Goal: Information Seeking & Learning: Learn about a topic

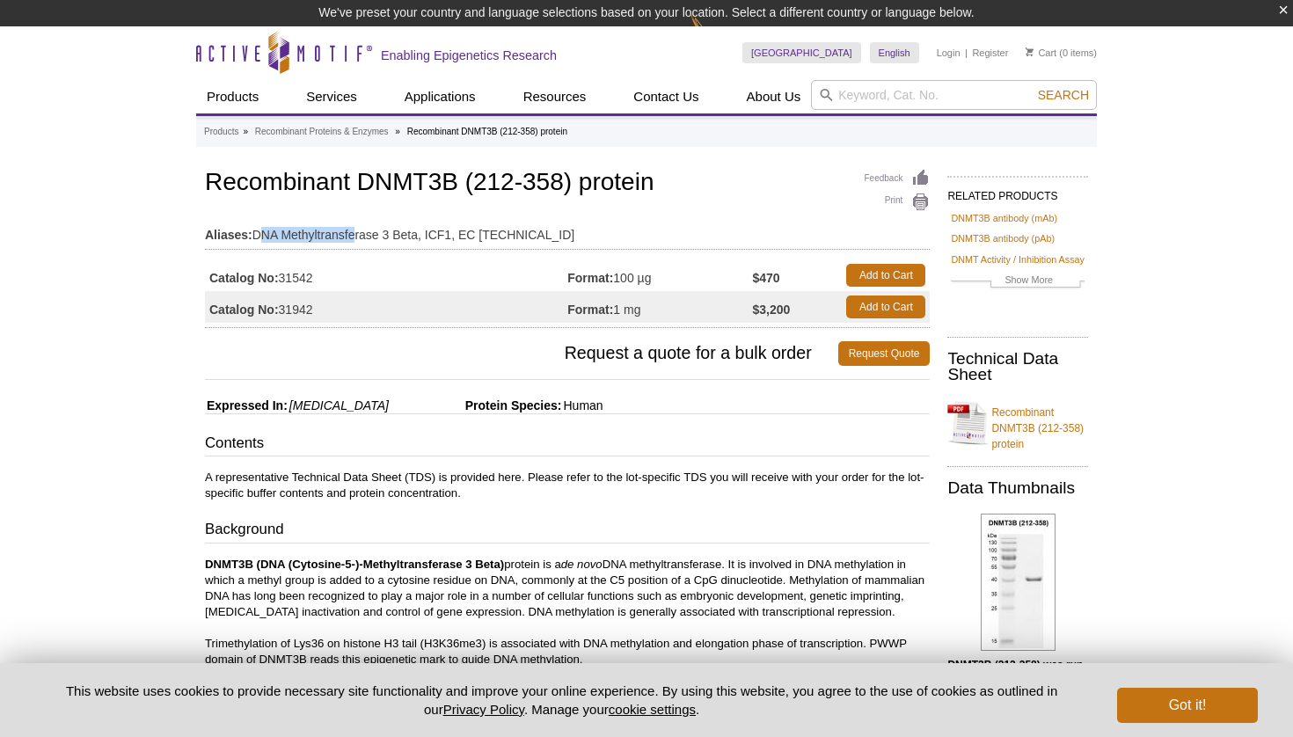
drag, startPoint x: 259, startPoint y: 231, endPoint x: 353, endPoint y: 231, distance: 93.2
click at [353, 231] on td "Aliases: DNA Methyltransferase 3 Beta, ICF1, EC 2.1.1.37" at bounding box center [567, 230] width 725 height 28
click at [450, 236] on td "Aliases: DNA Methyltransferase 3 Beta, ICF1, EC 2.1.1.37" at bounding box center [567, 230] width 725 height 28
drag, startPoint x: 252, startPoint y: 232, endPoint x: 341, endPoint y: 230, distance: 88.9
click at [341, 230] on td "Aliases: DNA Methyltransferase 3 Beta, ICF1, EC 2.1.1.37" at bounding box center [567, 230] width 725 height 28
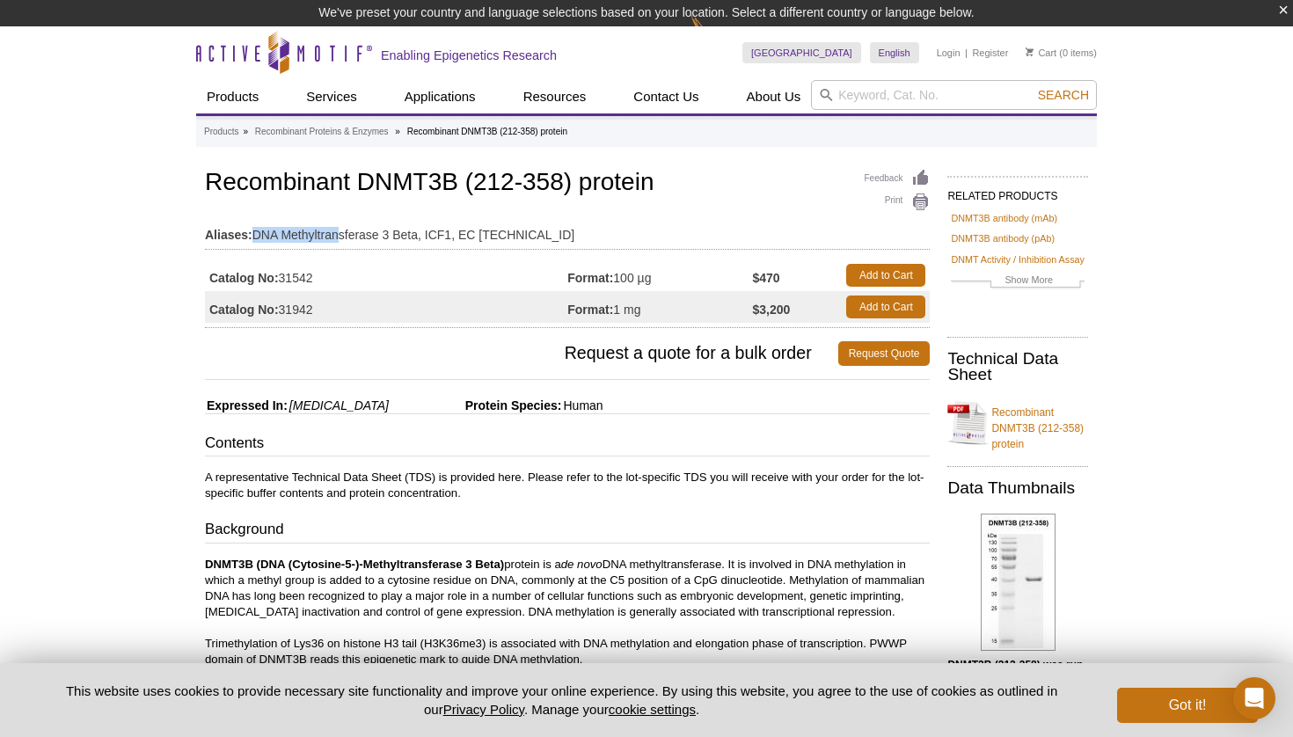
click at [421, 239] on td "Aliases: DNA Methyltransferase 3 Beta, ICF1, EC 2.1.1.37" at bounding box center [567, 230] width 725 height 28
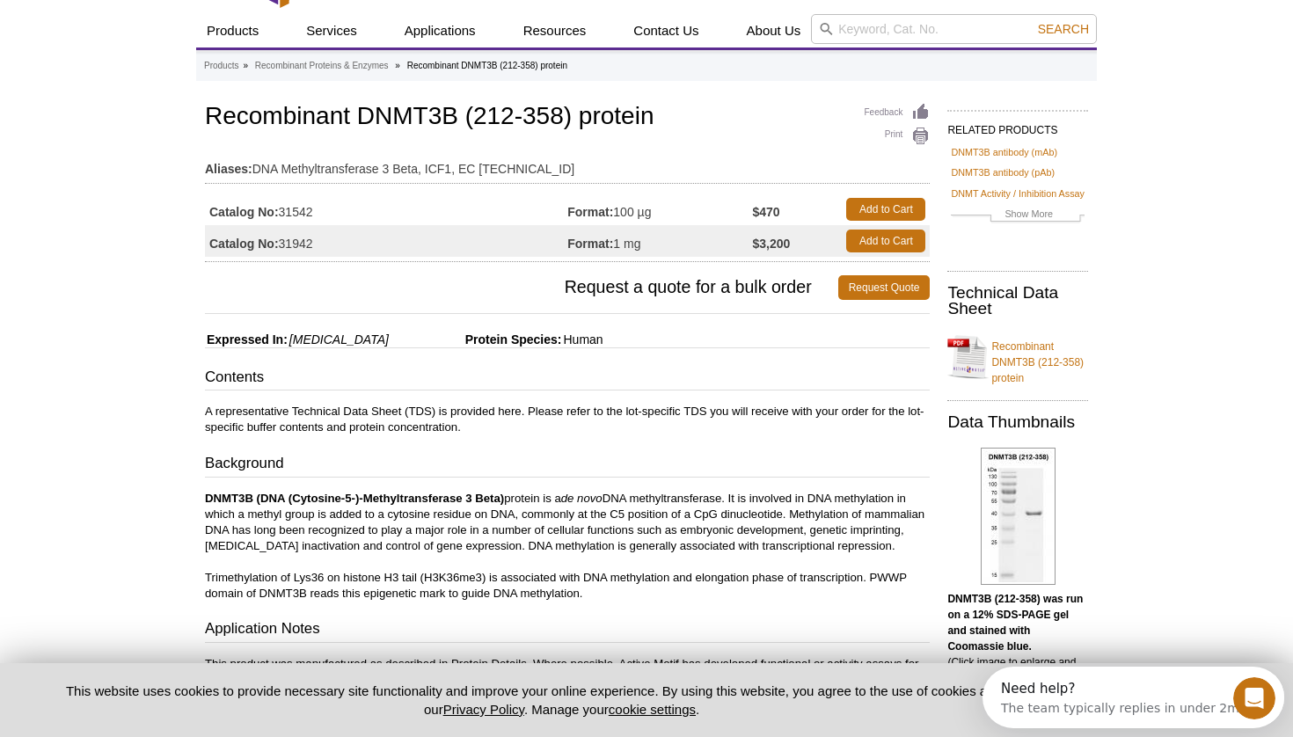
click at [260, 168] on td "Aliases: DNA Methyltransferase 3 Beta, ICF1, EC 2.1.1.37" at bounding box center [567, 164] width 725 height 28
drag, startPoint x: 255, startPoint y: 168, endPoint x: 496, endPoint y: 160, distance: 241.1
click at [496, 160] on td "Aliases: DNA Methyltransferase 3 Beta, ICF1, EC 2.1.1.37" at bounding box center [567, 164] width 725 height 28
click at [572, 169] on td "Aliases: DNA Methyltransferase 3 Beta, ICF1, EC 2.1.1.37" at bounding box center [567, 164] width 725 height 28
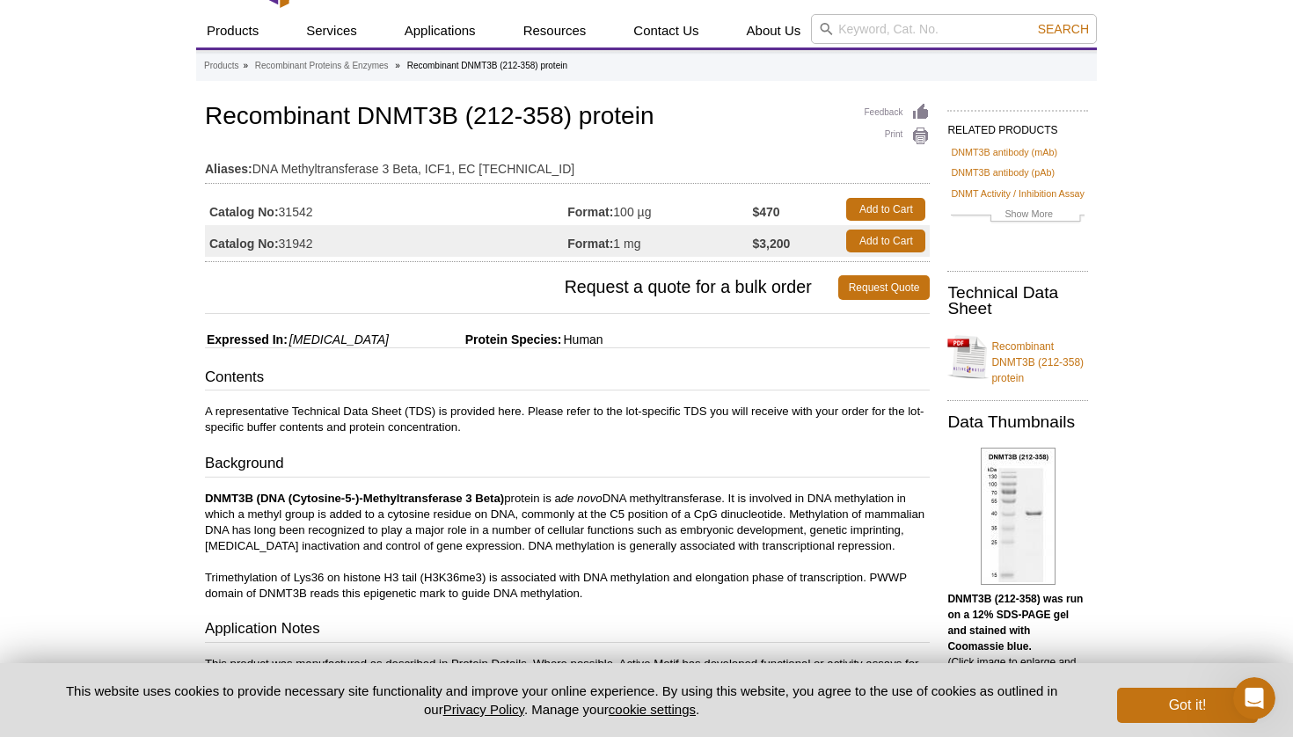
click at [551, 535] on p "DNMT3B (DNA (Cytosine-5-)-Methyltransferase 3 Beta) protein is a de novo DNA me…" at bounding box center [567, 546] width 725 height 111
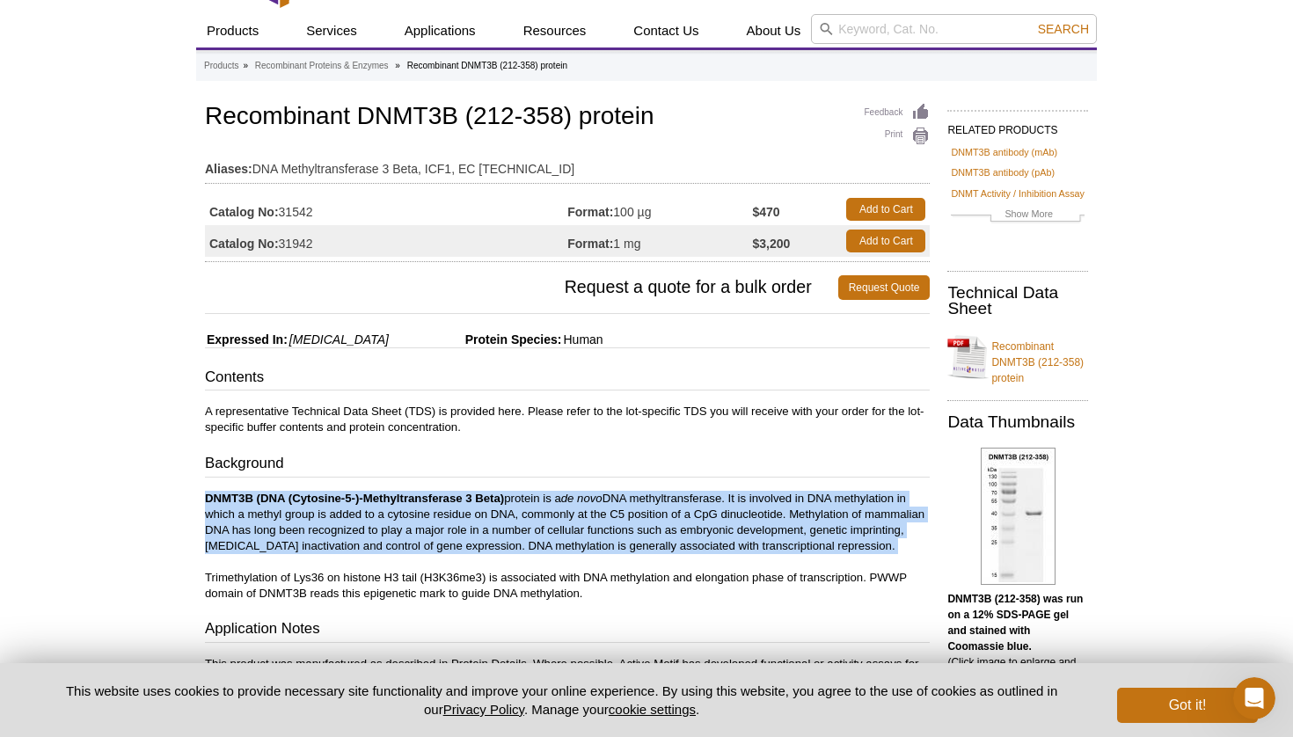
click at [608, 523] on p "DNMT3B (DNA (Cytosine-5-)-Methyltransferase 3 Beta) protein is a de novo DNA me…" at bounding box center [567, 546] width 725 height 111
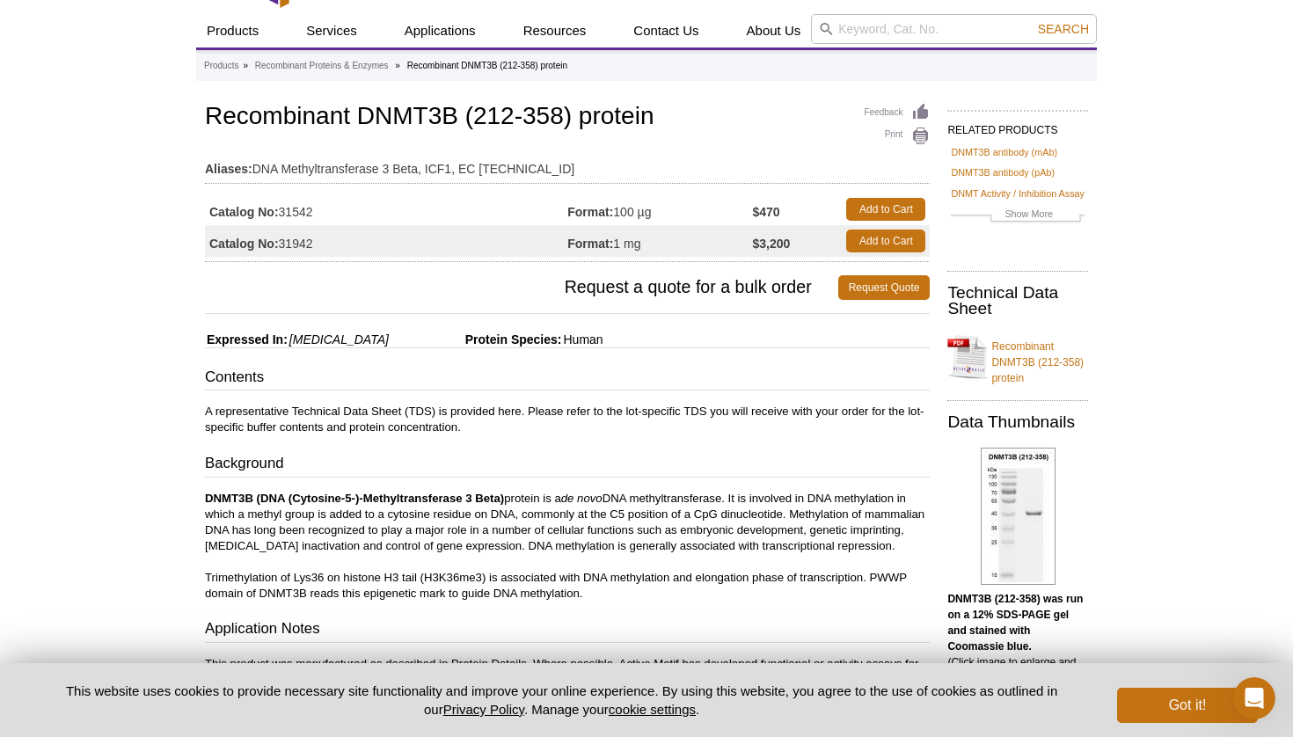
click at [624, 558] on p "DNMT3B (DNA (Cytosine-5-)-Methyltransferase 3 Beta) protein is a de novo DNA me…" at bounding box center [567, 546] width 725 height 111
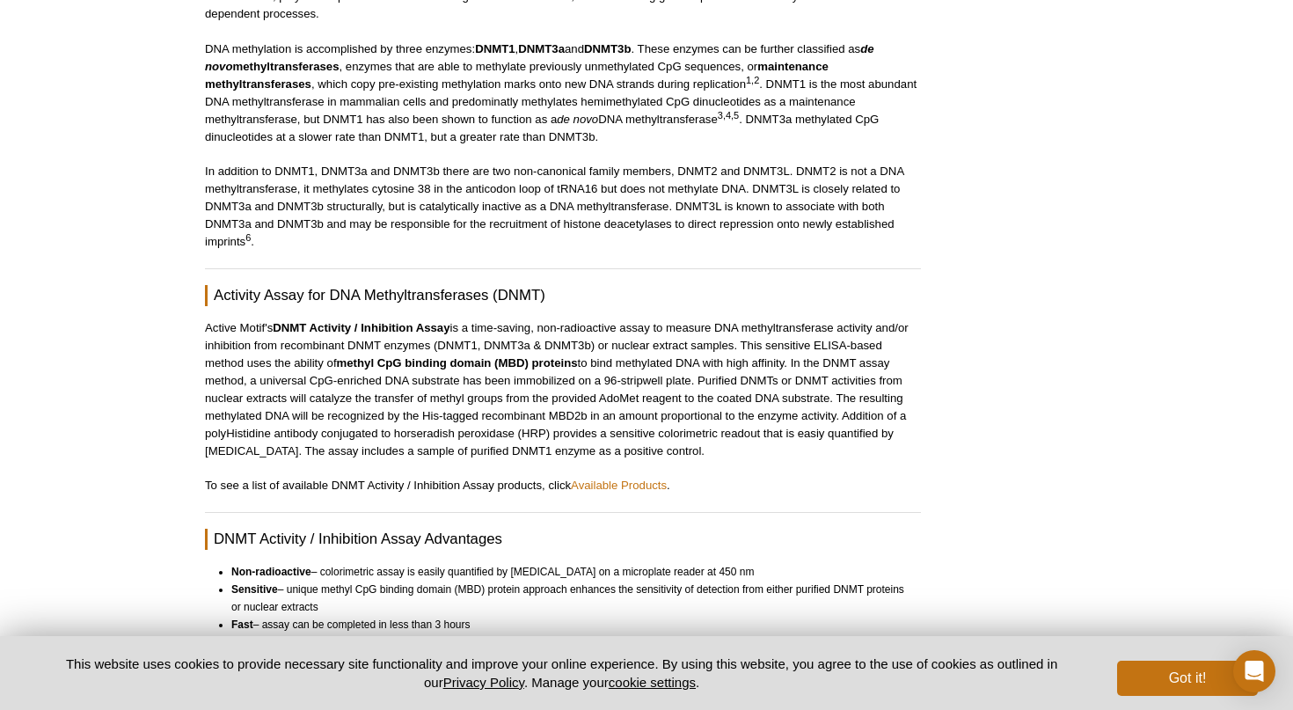
scroll to position [647, 0]
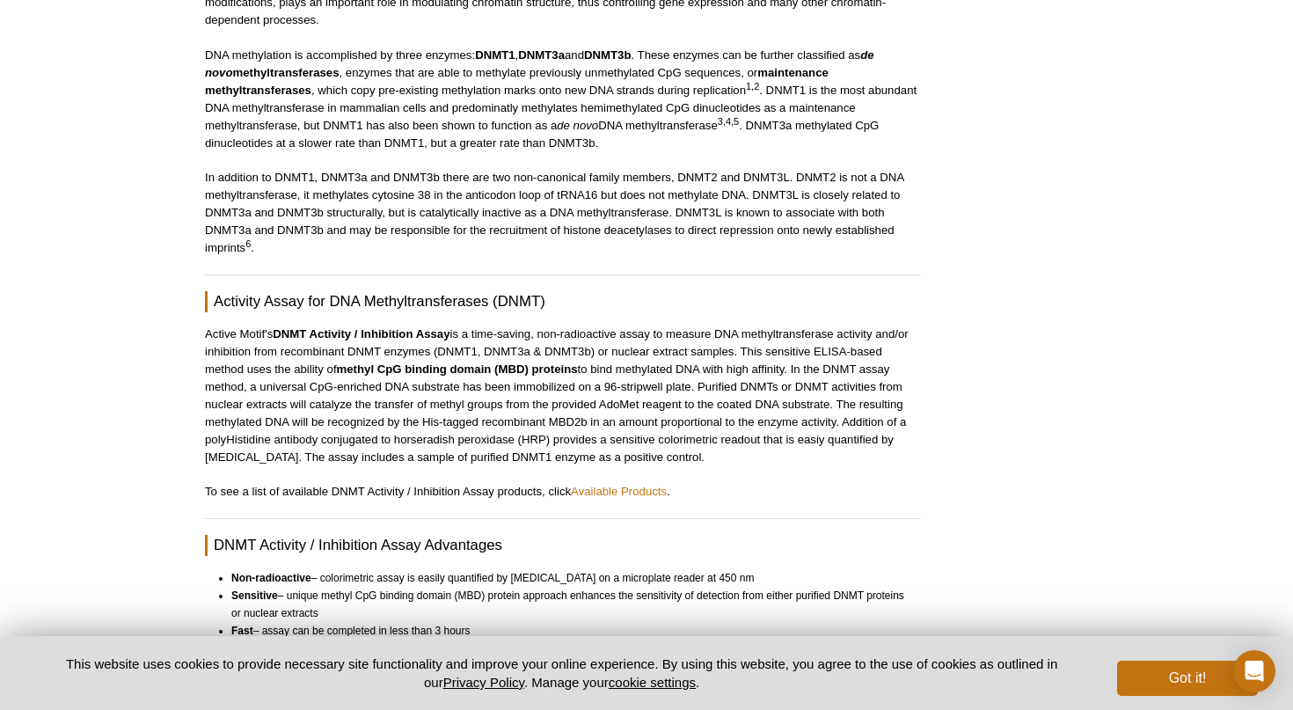
click at [475, 300] on \(DNMT\) "Activity Assay for DNA Methyltransferases (DNMT)" at bounding box center [563, 301] width 716 height 21
click at [501, 355] on p "Active Motif's DNMT Activity / Inhibition Assay is a time-saving, non-radioacti…" at bounding box center [563, 395] width 716 height 141
click at [639, 493] on link "Available Products" at bounding box center [619, 491] width 96 height 13
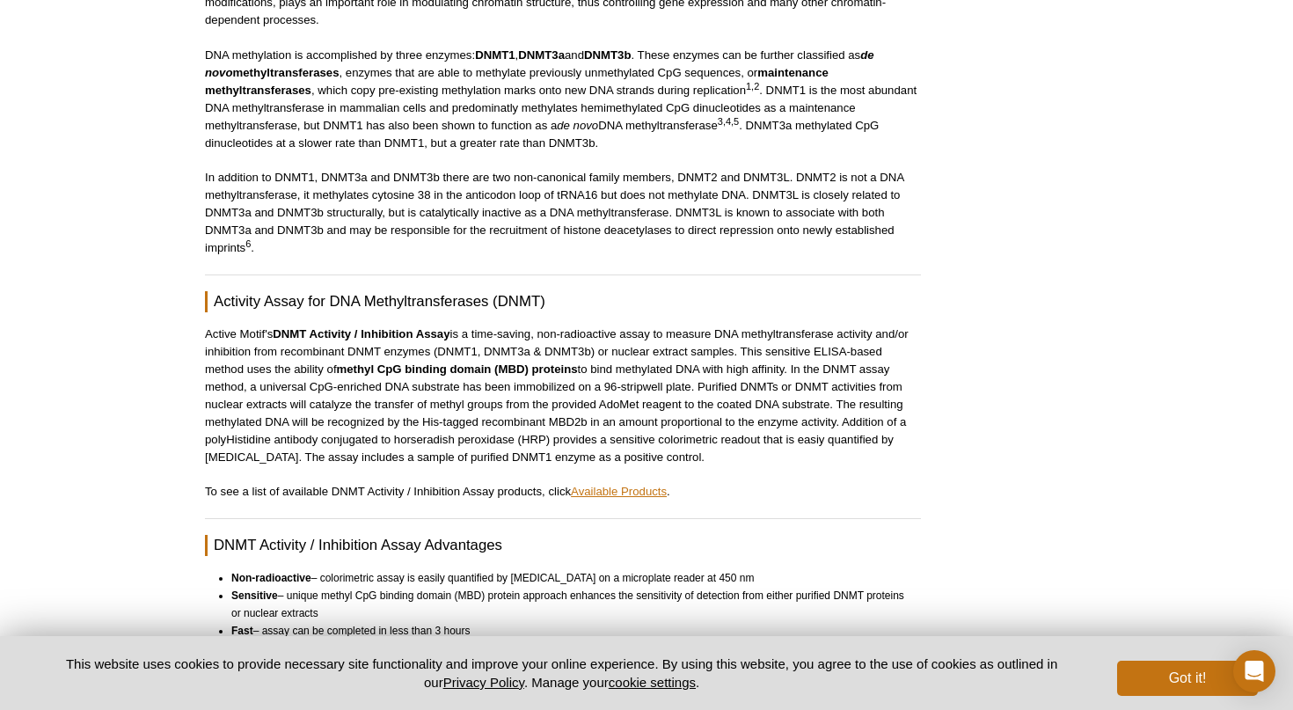
scroll to position [399, 0]
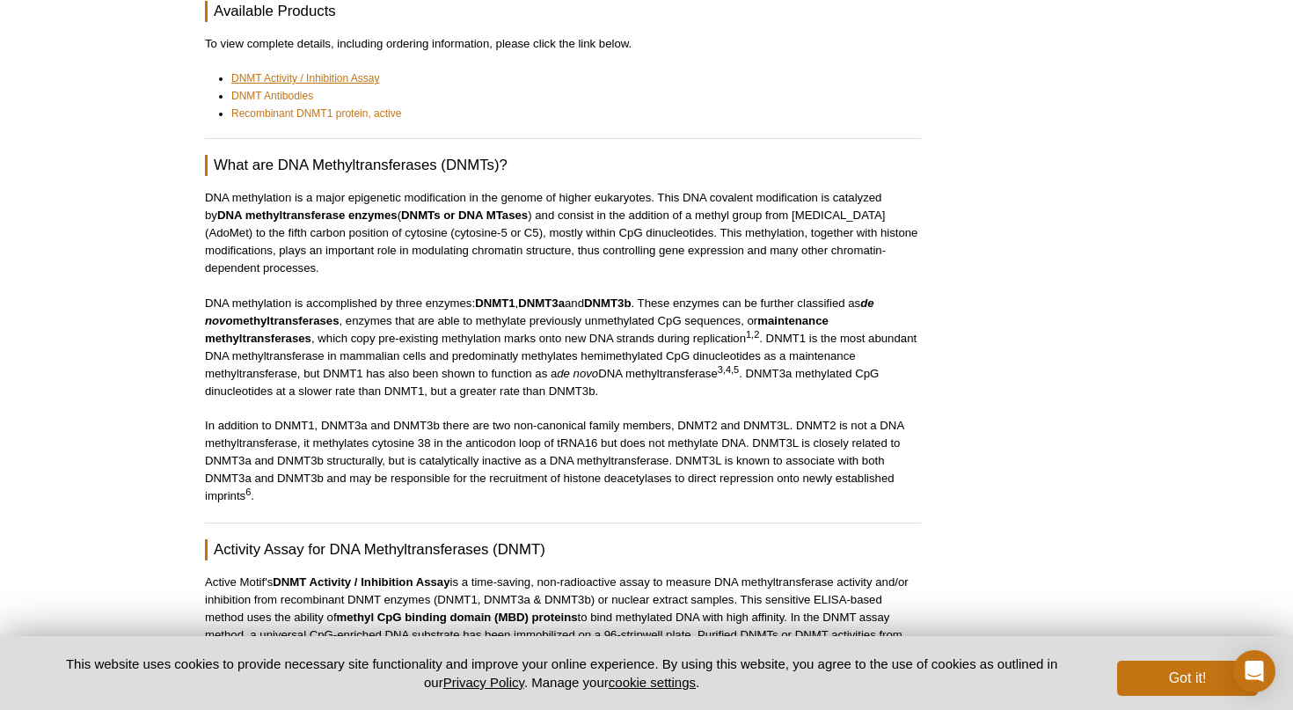
click at [281, 77] on link "DNMT Activity / Inhibition Assay" at bounding box center [305, 78] width 149 height 18
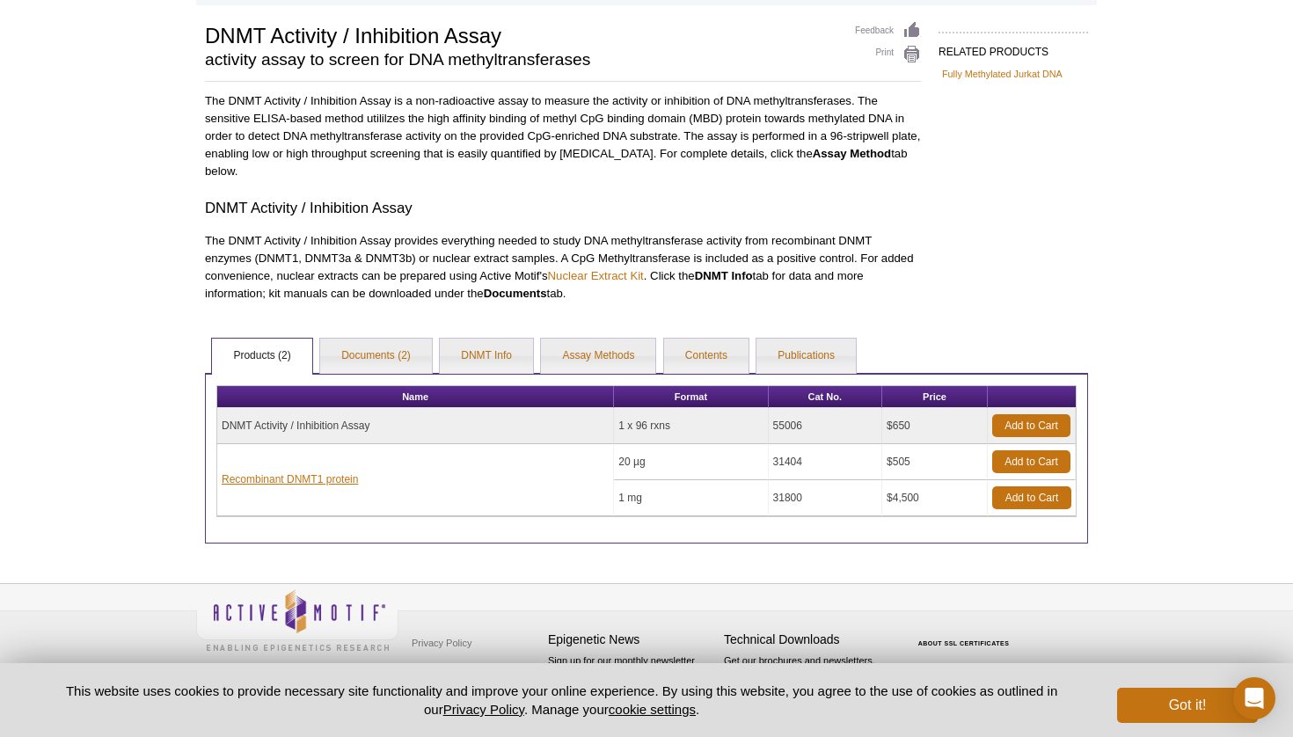
scroll to position [114, 0]
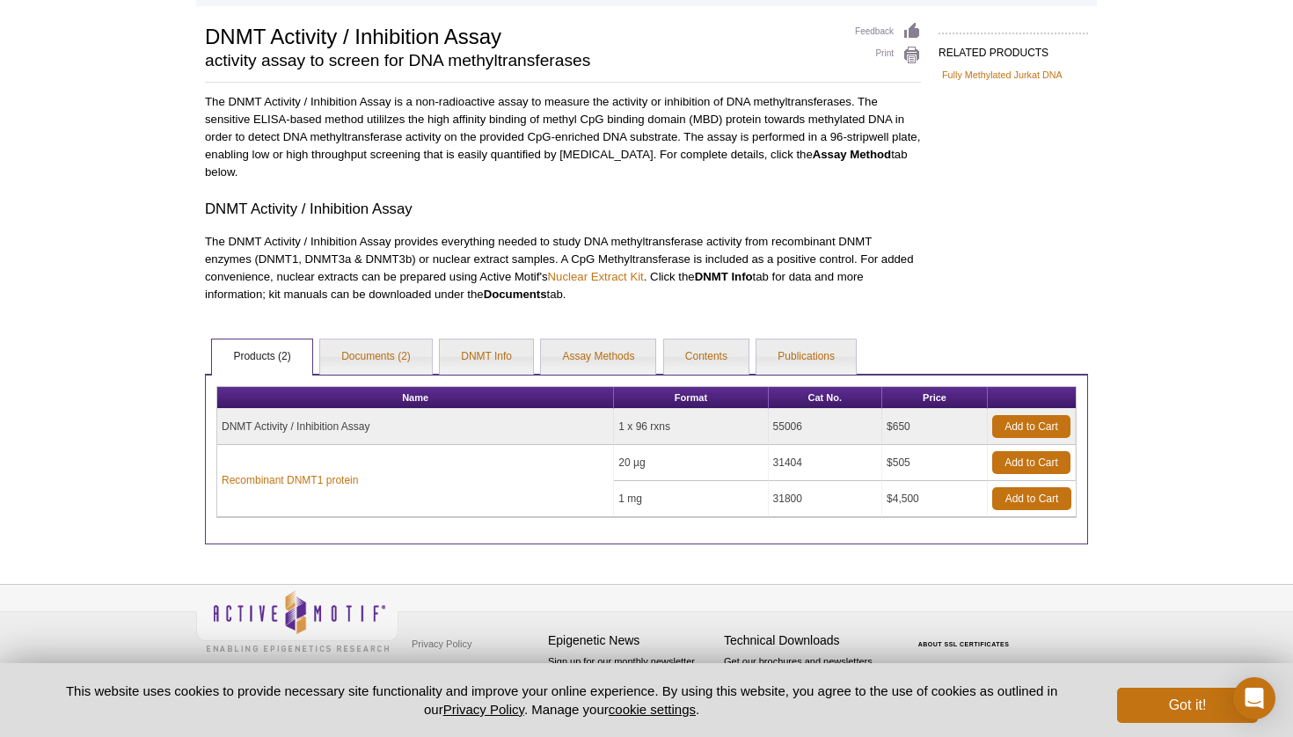
click at [170, 344] on div "Active Motif Logo Enabling Epigenetics Research 0 Search Skip to content Active…" at bounding box center [646, 312] width 1293 height 852
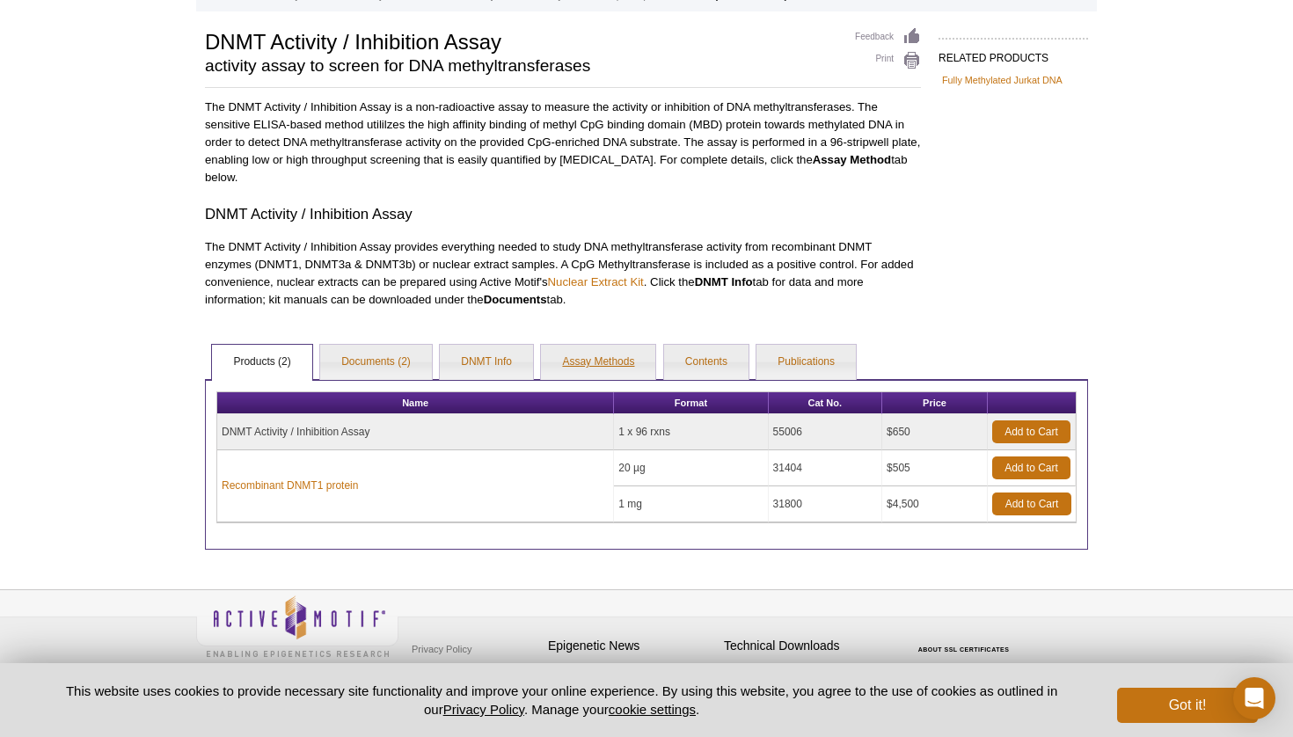
click at [566, 348] on link "Assay Methods" at bounding box center [598, 362] width 114 height 35
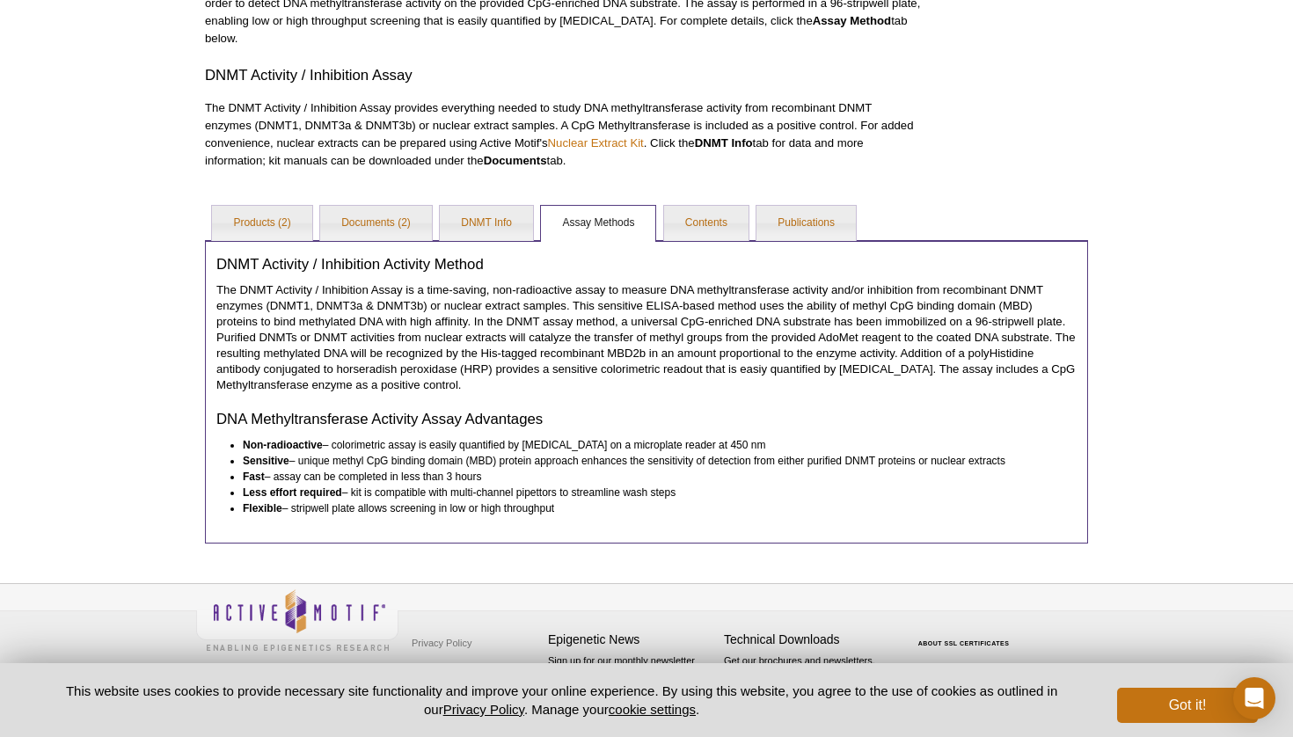
scroll to position [247, 0]
drag, startPoint x: 683, startPoint y: 325, endPoint x: 830, endPoint y: 324, distance: 146.9
click at [830, 324] on p "The DNMT Activity / Inhibition Assay is a time-saving, non-radioactive assay to…" at bounding box center [646, 338] width 860 height 111
copy p "CpG-enriched DNA substrate"
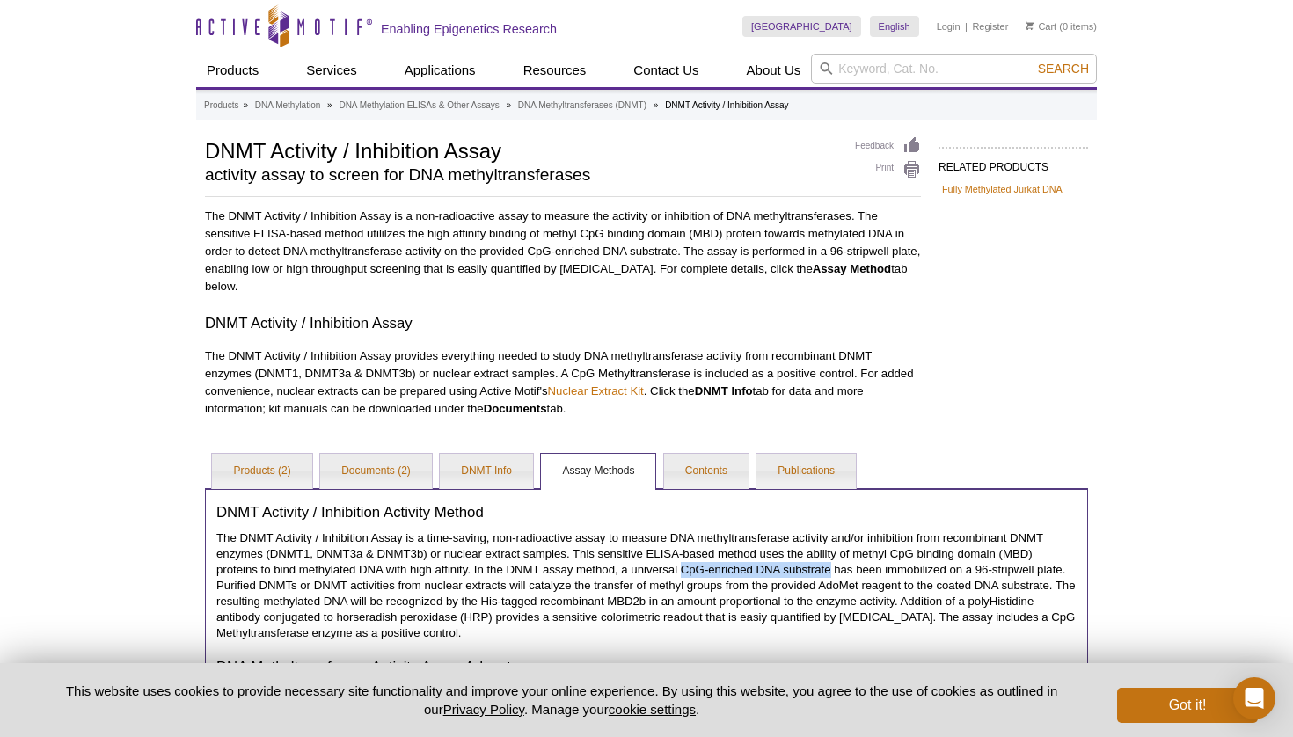
scroll to position [0, 0]
click at [409, 243] on p "The DNMT Activity / Inhibition Assay is a non-radioactive assay to measure the …" at bounding box center [563, 252] width 716 height 88
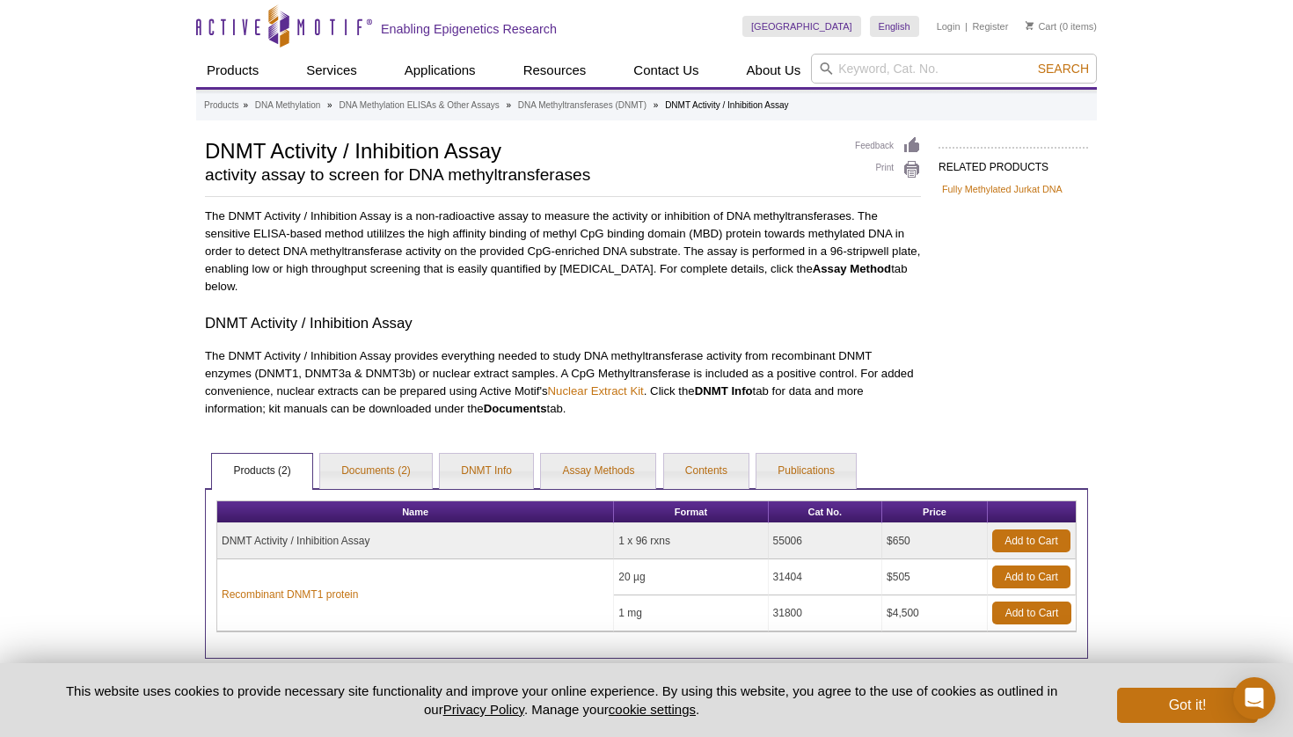
click at [306, 545] on td "DNMT Activity / Inhibition Assay" at bounding box center [415, 541] width 397 height 36
click at [405, 539] on td "DNMT Activity / Inhibition Assay" at bounding box center [415, 541] width 397 height 36
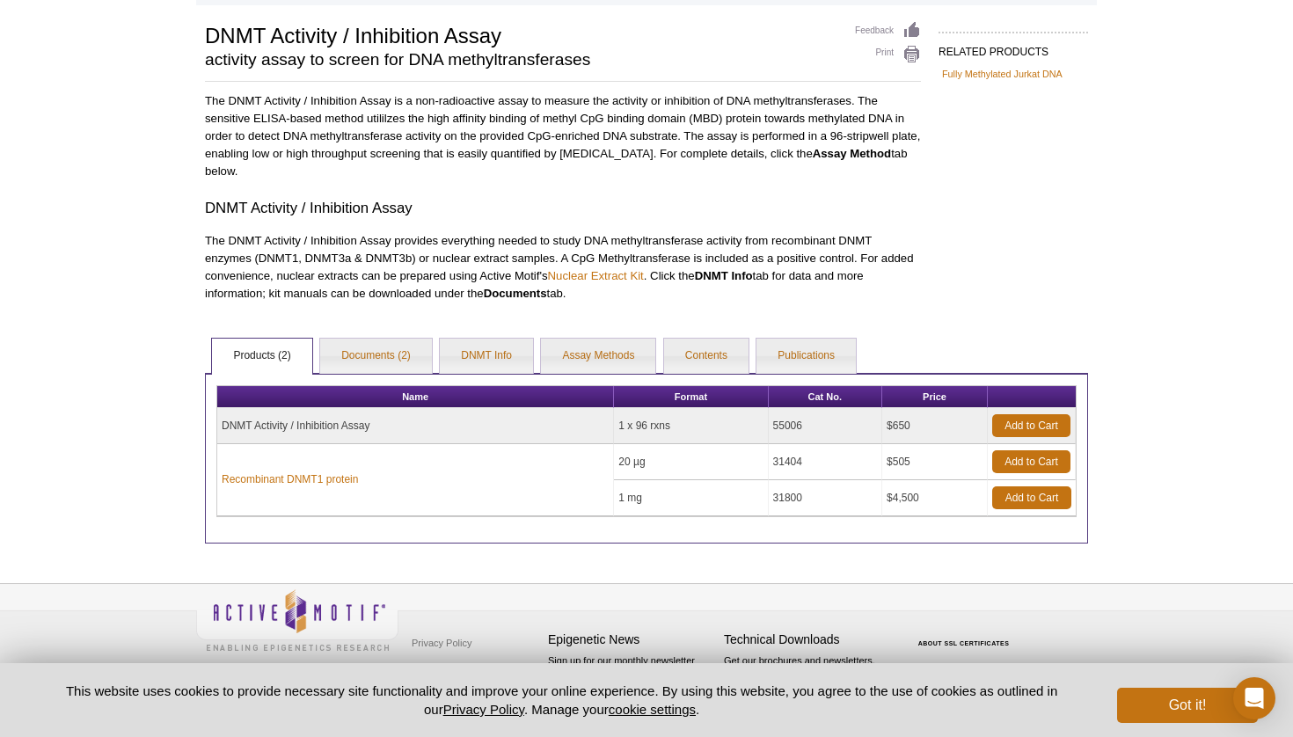
scroll to position [114, 0]
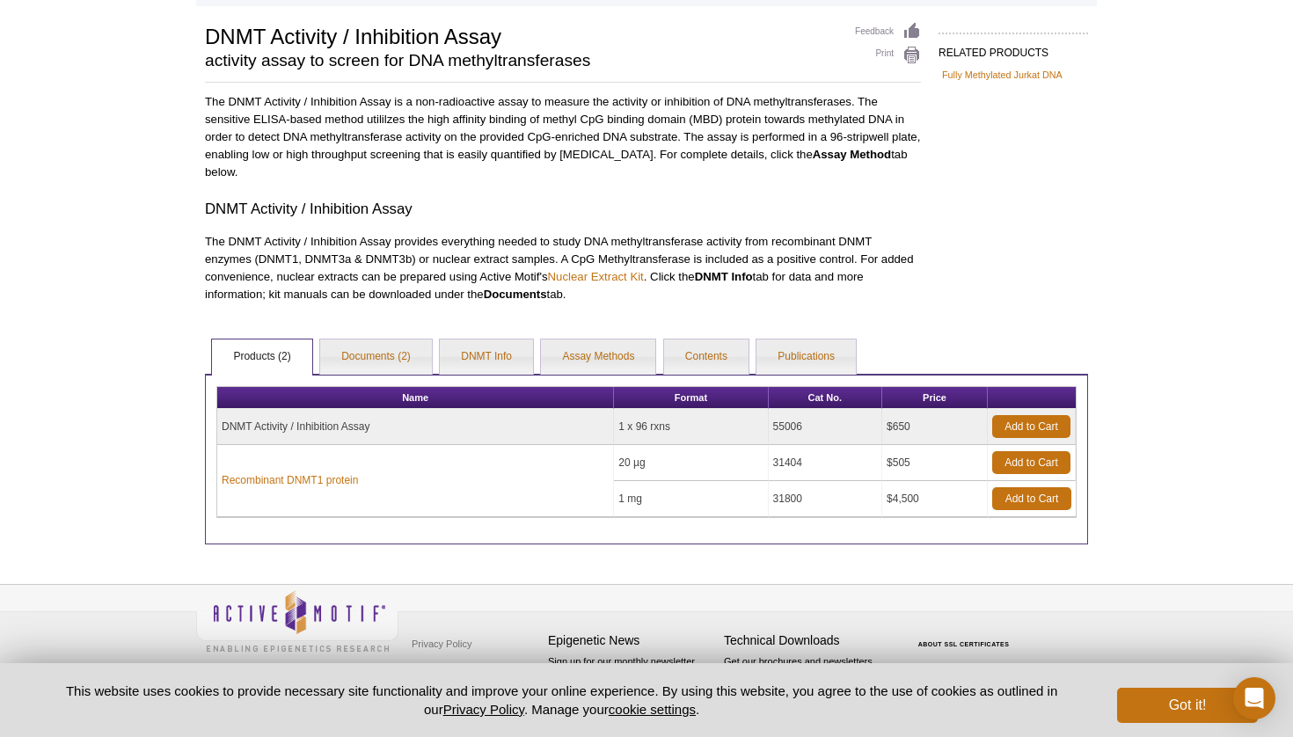
click at [614, 251] on p "The DNMT Activity / Inhibition Assay provides everything needed to study DNA me…" at bounding box center [563, 268] width 716 height 70
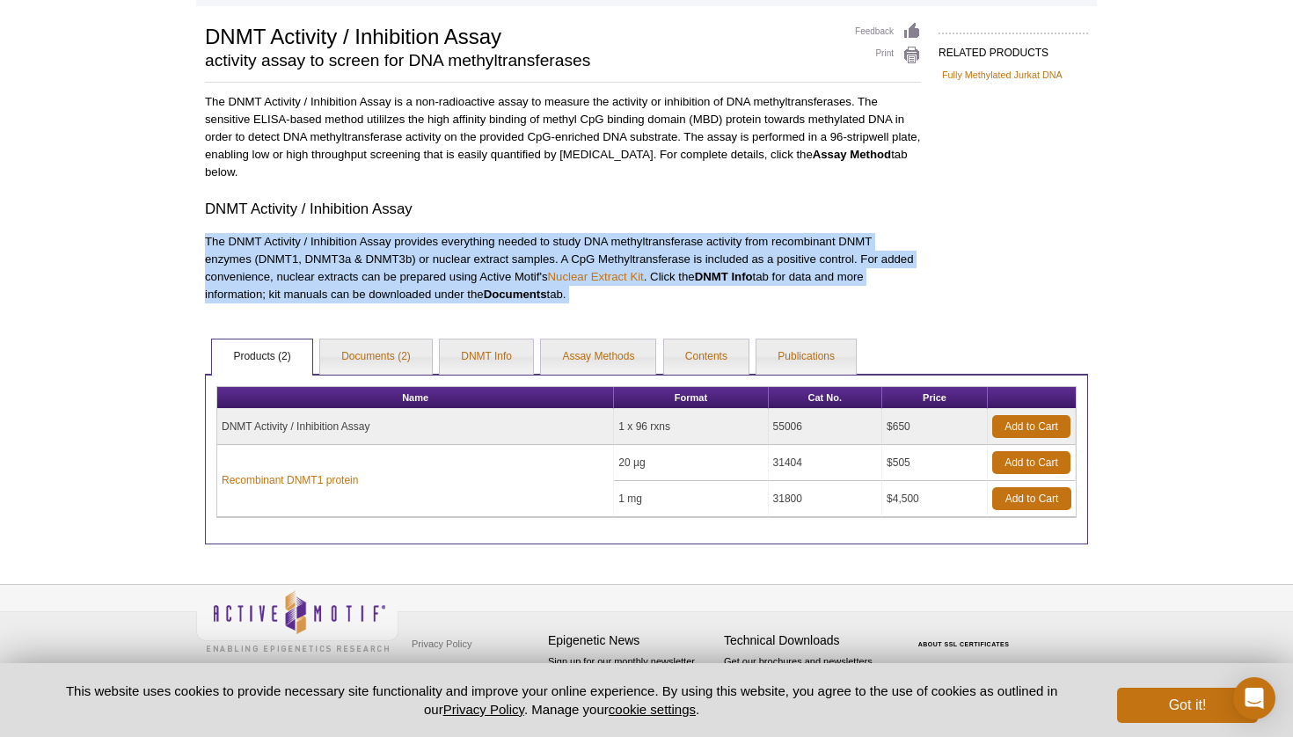
click at [517, 250] on p "The DNMT Activity / Inhibition Assay provides everything needed to study DNA me…" at bounding box center [563, 268] width 716 height 70
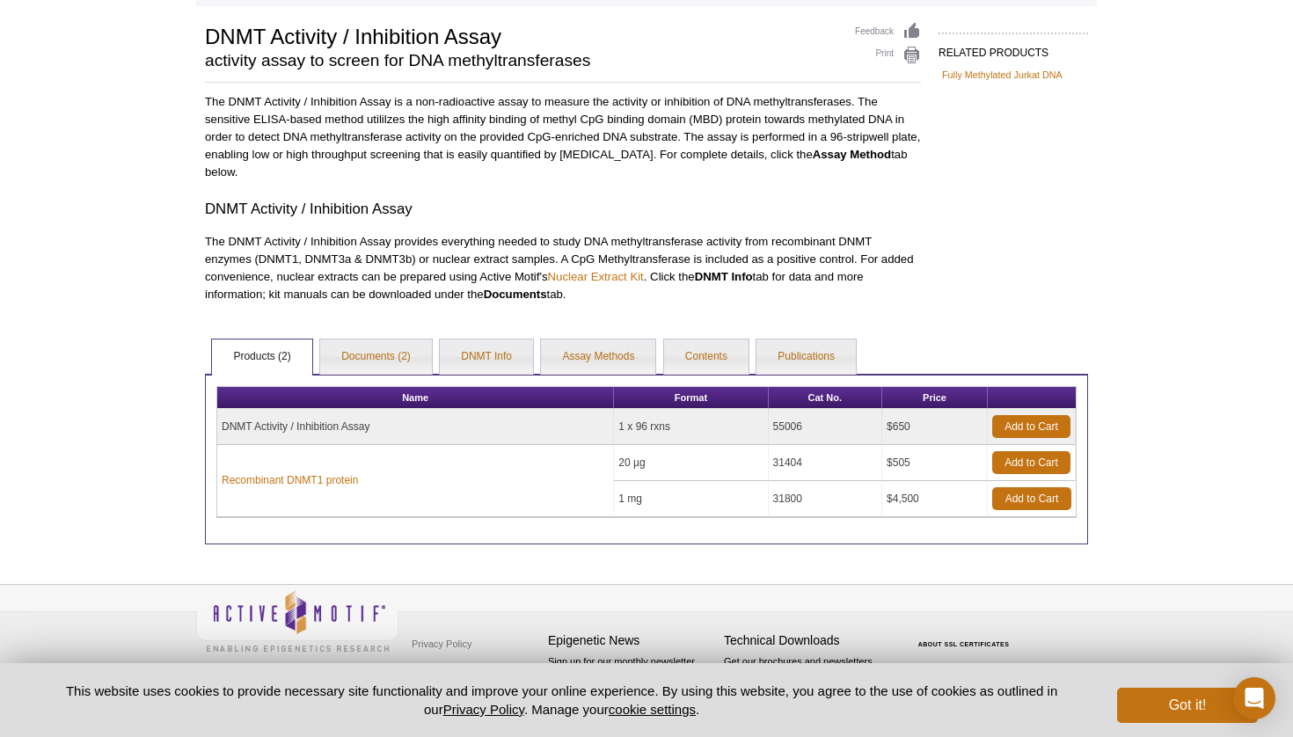
click at [517, 250] on p "The DNMT Activity / Inhibition Assay provides everything needed to study DNA me…" at bounding box center [563, 268] width 716 height 70
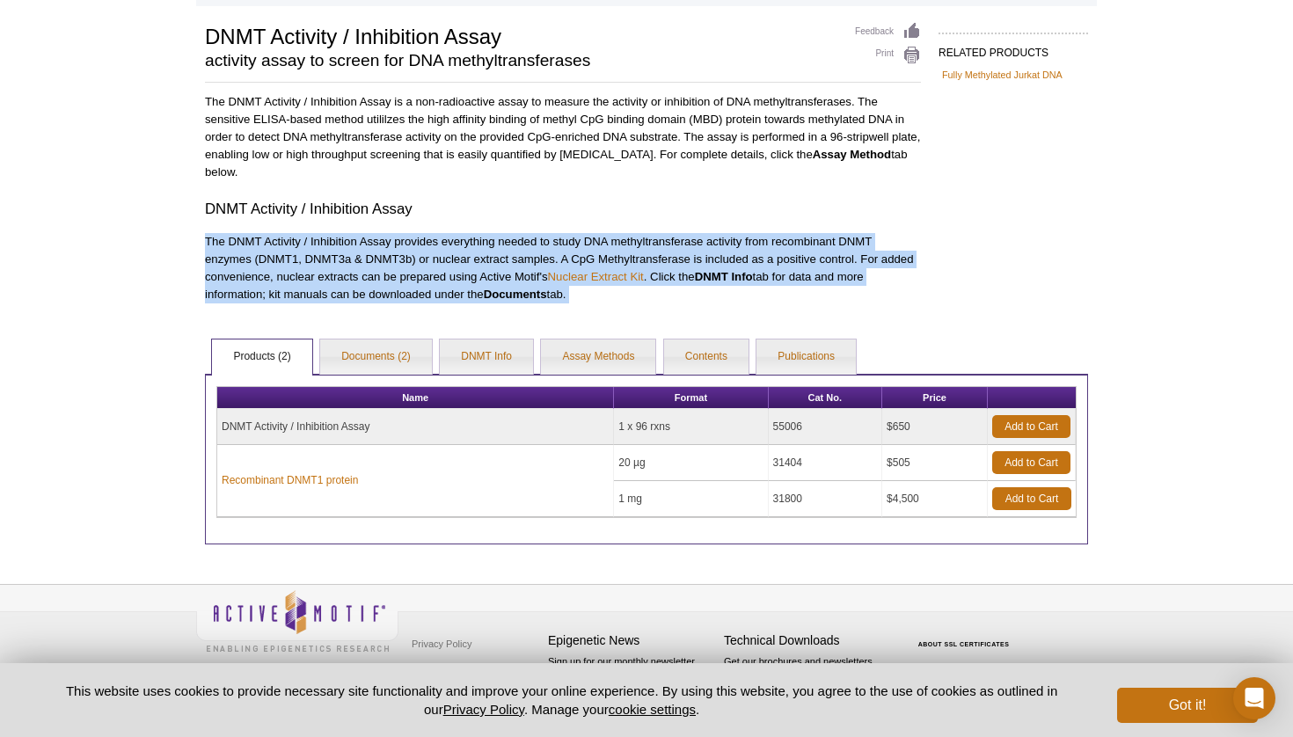
click at [413, 252] on p "The DNMT Activity / Inhibition Assay provides everything needed to study DNA me…" at bounding box center [563, 268] width 716 height 70
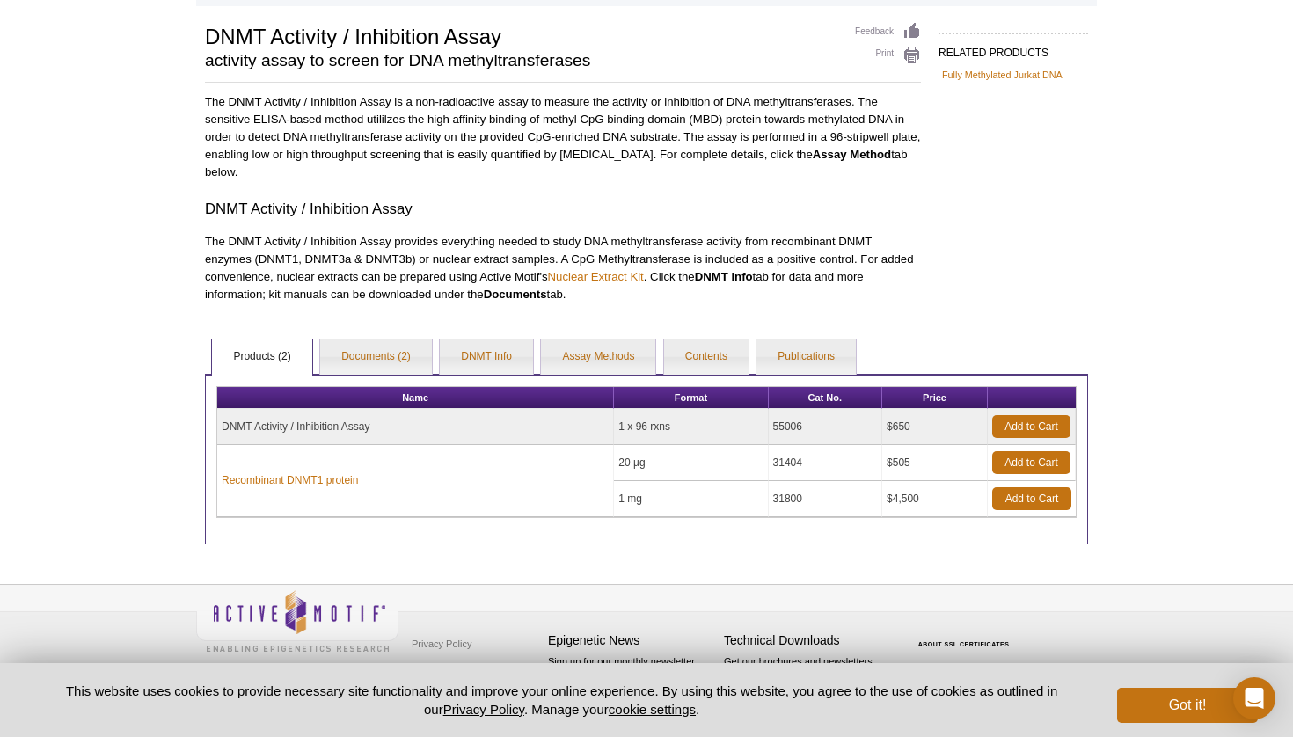
click at [456, 278] on p "The DNMT Activity / Inhibition Assay provides everything needed to study DNA me…" at bounding box center [563, 268] width 716 height 70
click at [482, 350] on link "DNMT Info" at bounding box center [486, 357] width 93 height 35
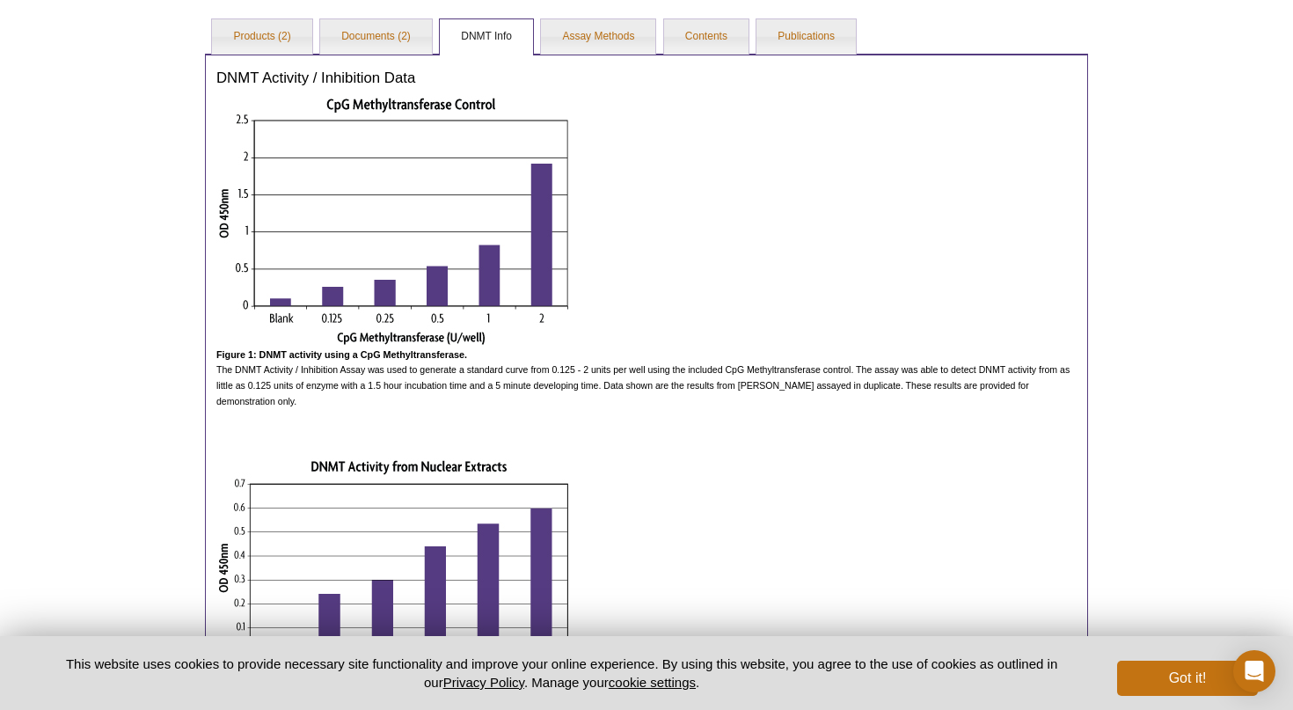
scroll to position [436, 1]
click at [586, 41] on link "Assay Methods" at bounding box center [598, 35] width 114 height 35
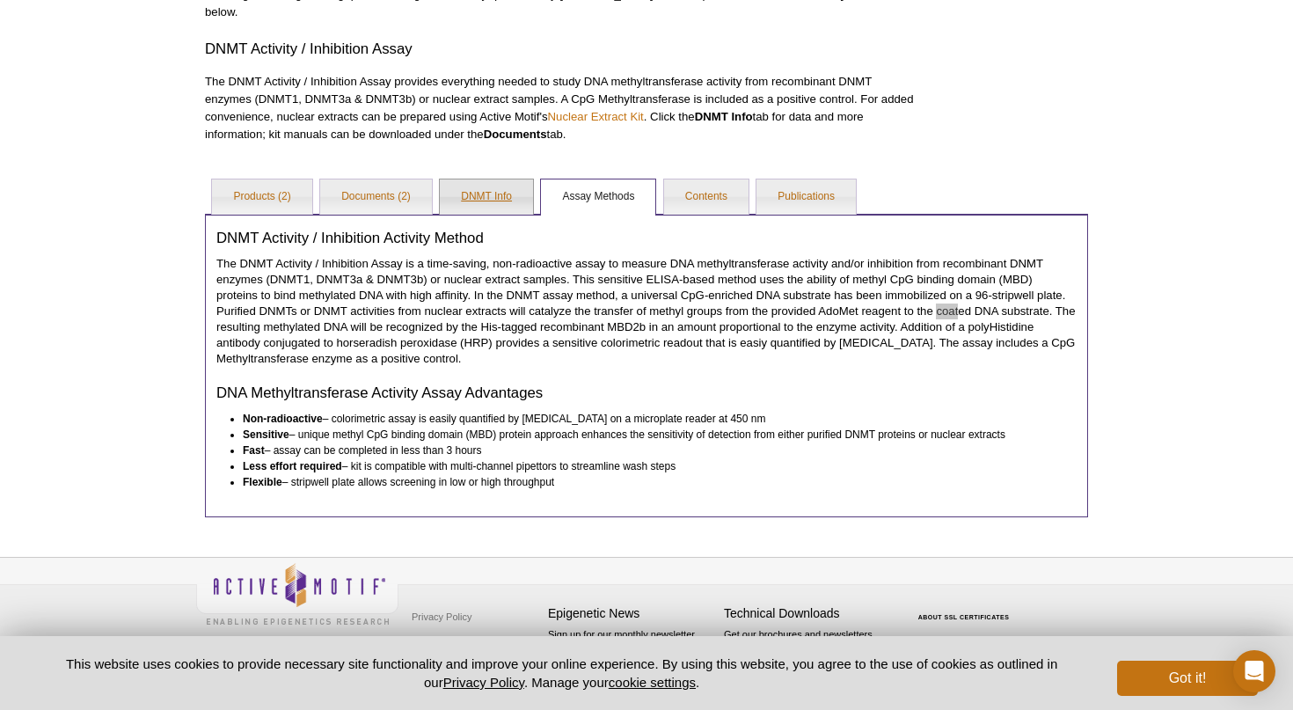
click at [492, 195] on link "DNMT Info" at bounding box center [486, 196] width 93 height 35
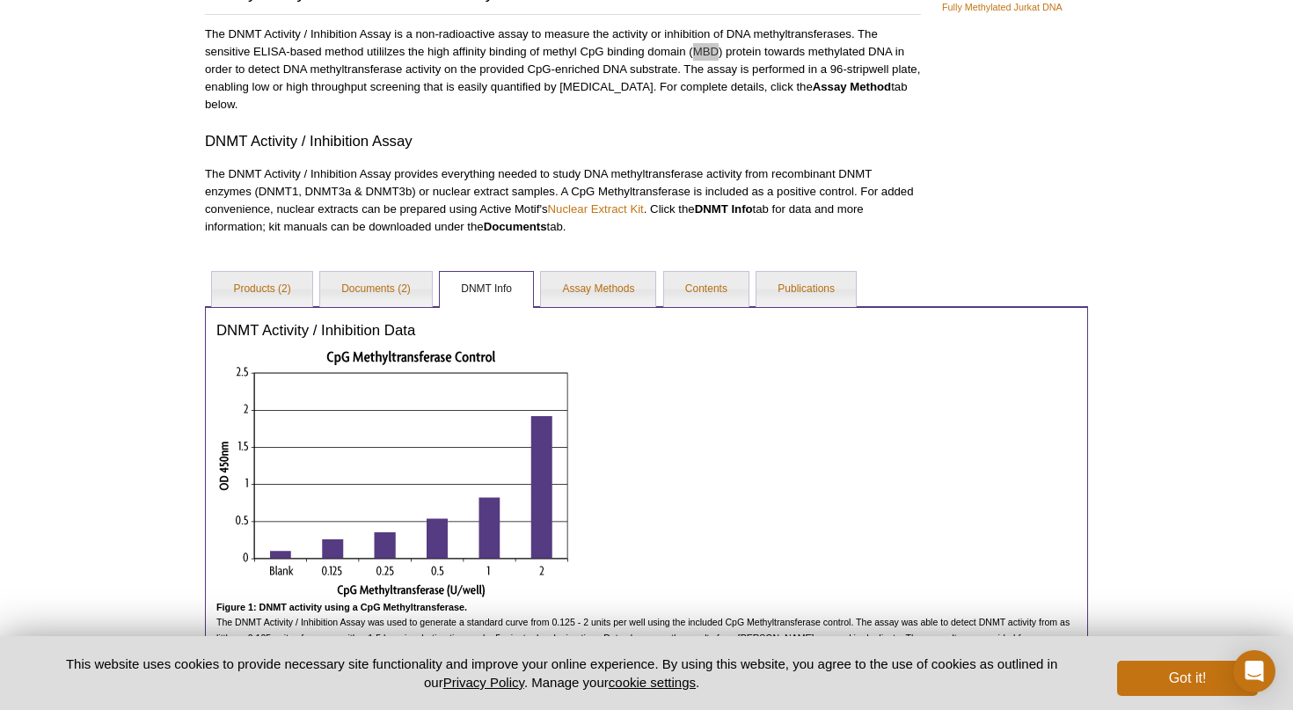
scroll to position [217, 0]
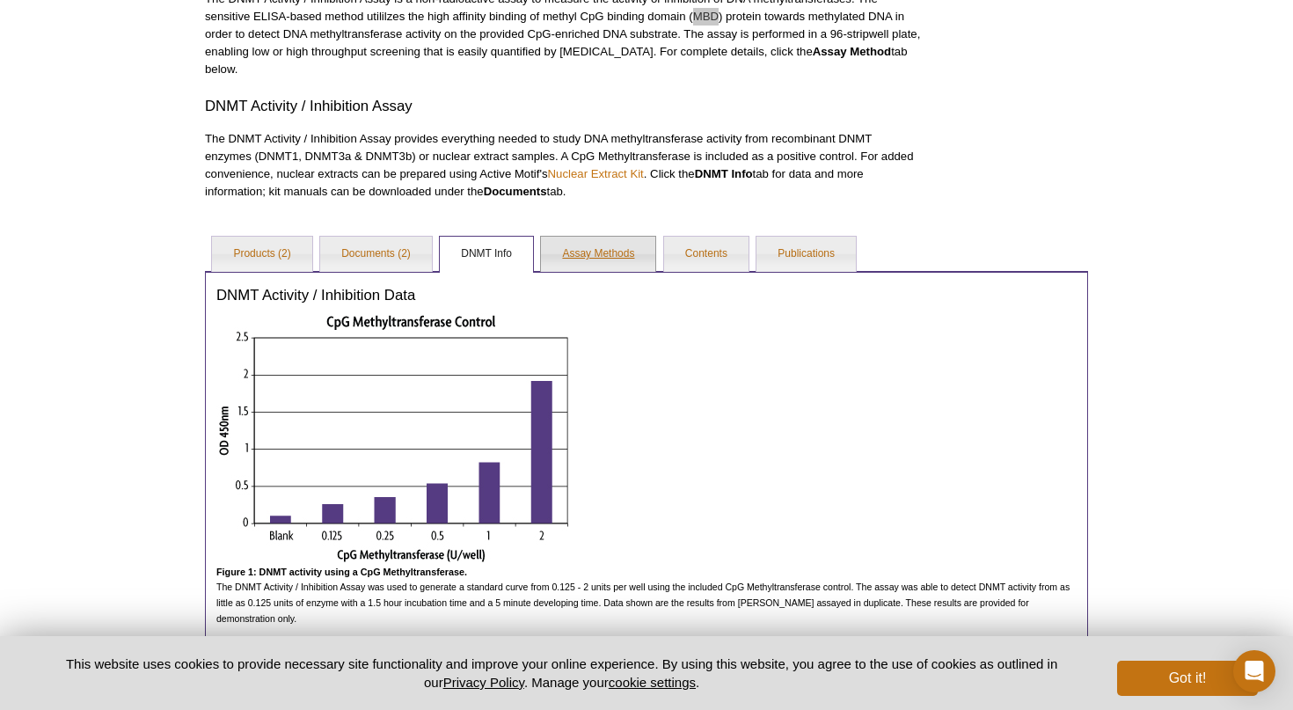
click at [584, 251] on link "Assay Methods" at bounding box center [598, 254] width 114 height 35
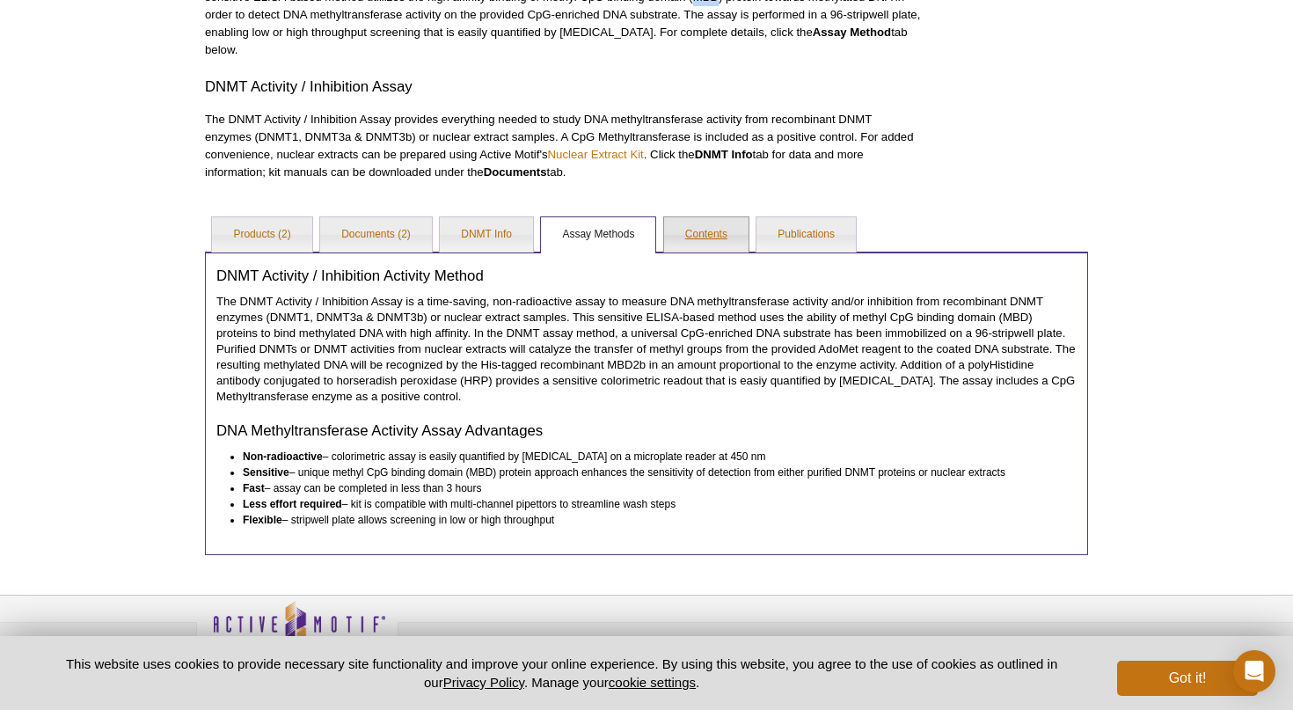
click at [704, 243] on link "Contents" at bounding box center [706, 234] width 84 height 35
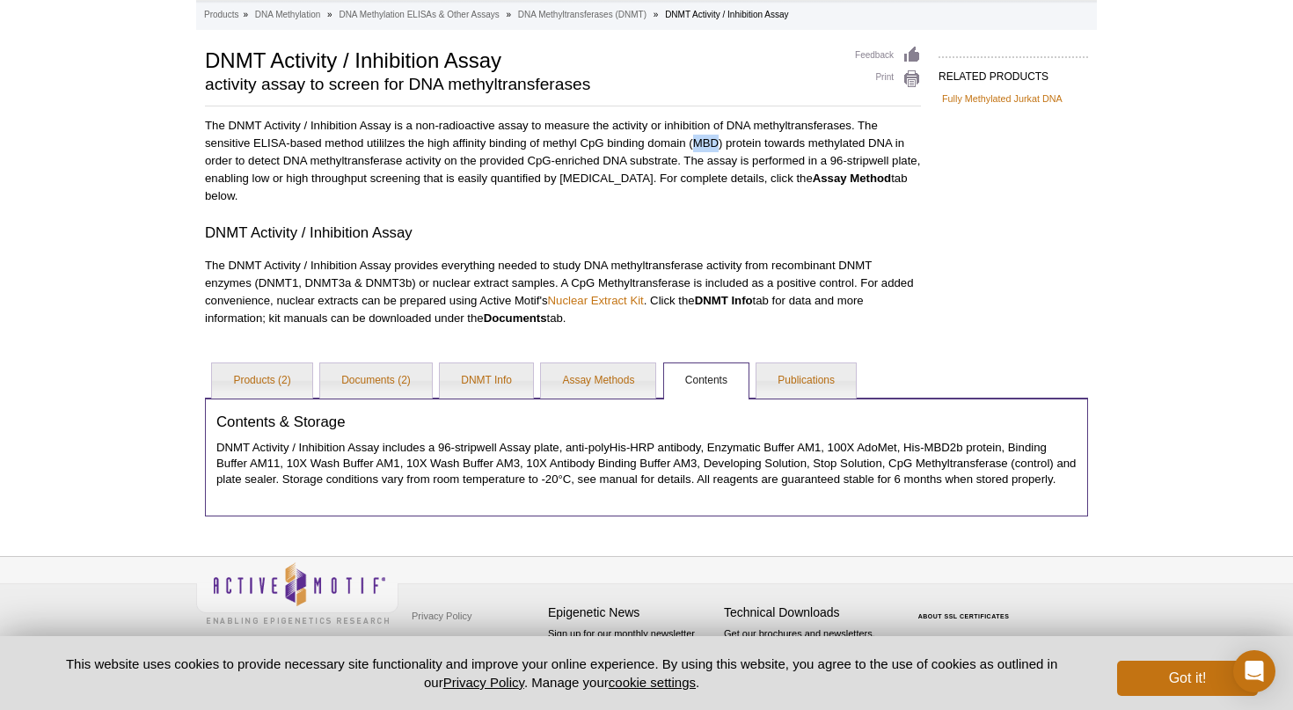
scroll to position [106, 0]
click at [509, 363] on link "DNMT Info" at bounding box center [486, 380] width 93 height 35
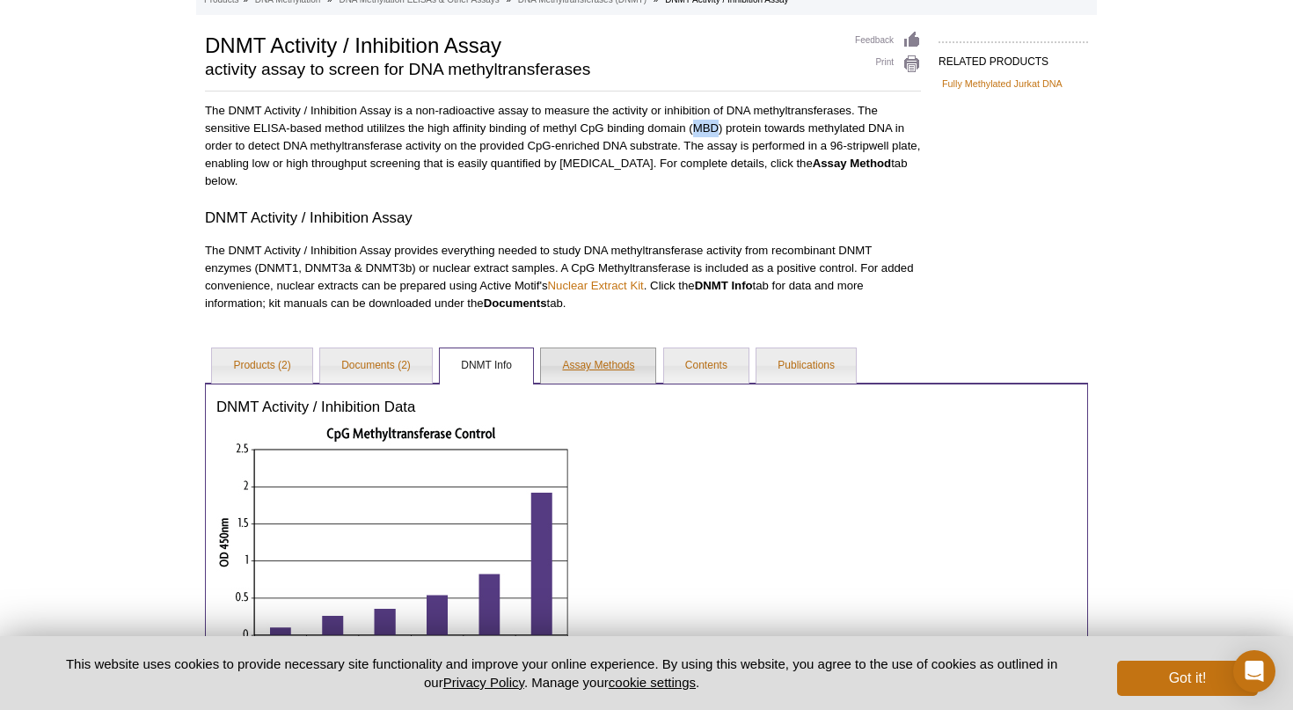
click at [608, 362] on link "Assay Methods" at bounding box center [598, 365] width 114 height 35
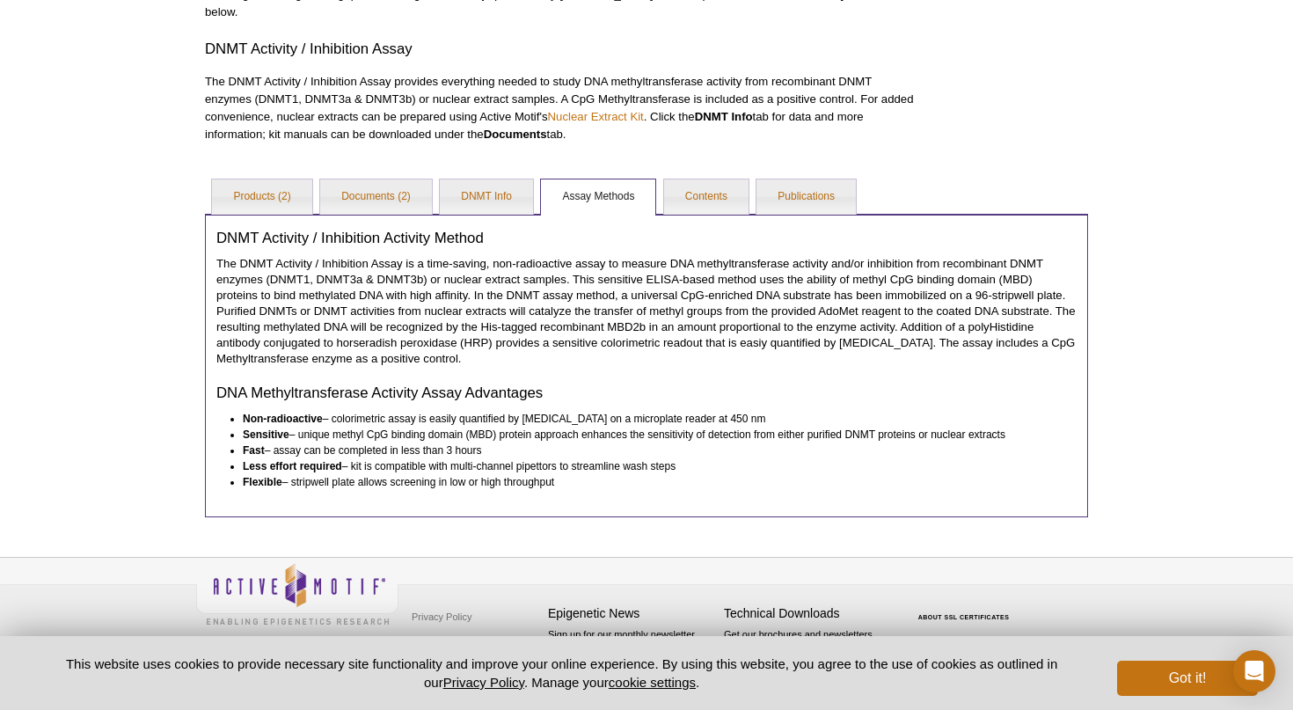
click at [608, 362] on p "The DNMT Activity / Inhibition Assay is a time-saving, non-radioactive assay to…" at bounding box center [646, 311] width 860 height 111
click at [378, 179] on link "Documents (2)" at bounding box center [376, 196] width 112 height 35
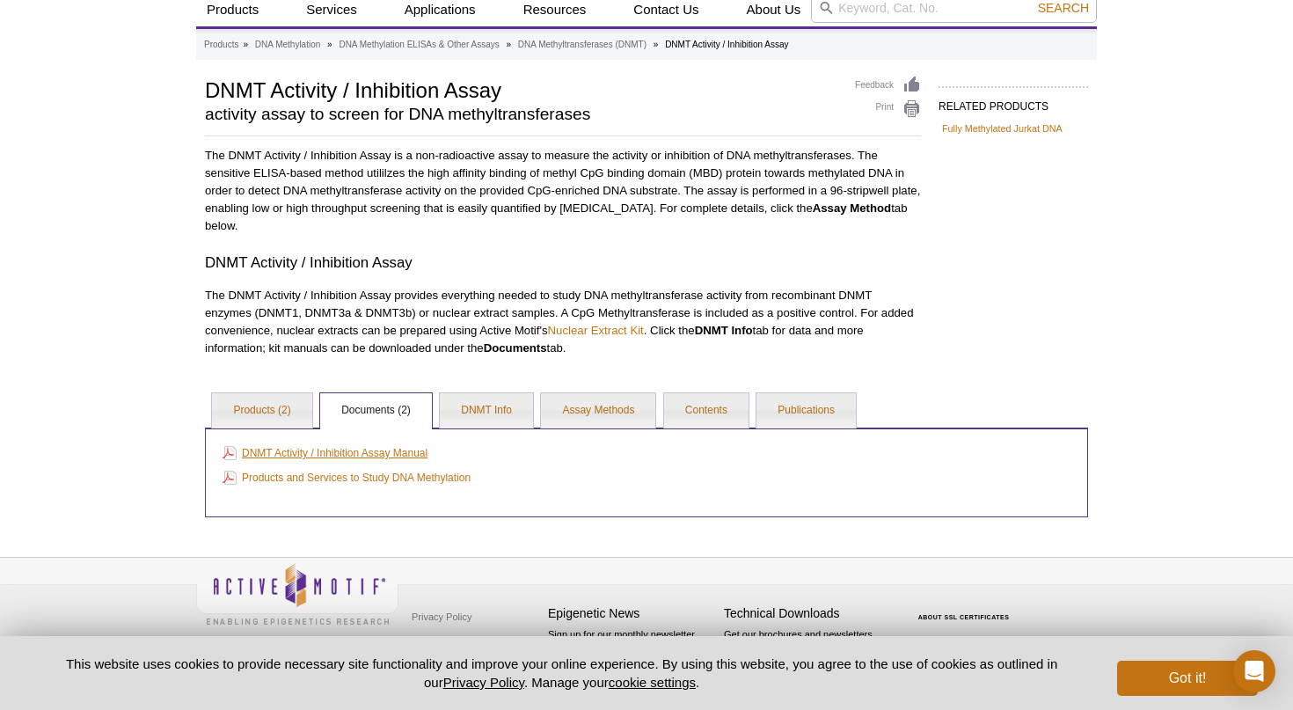
click at [383, 449] on link "DNMT Activity / Inhibition Assay Manual" at bounding box center [325, 452] width 205 height 19
click at [649, 242] on div "The DNMT Activity / Inhibition Assay is a non-radioactive assay to measure the …" at bounding box center [563, 252] width 716 height 210
click at [106, 288] on div "Active Motif Logo Enabling Epigenetics Research 0 Search Skip to content Active…" at bounding box center [646, 324] width 1293 height 771
click at [259, 397] on link "Products (2)" at bounding box center [261, 410] width 99 height 35
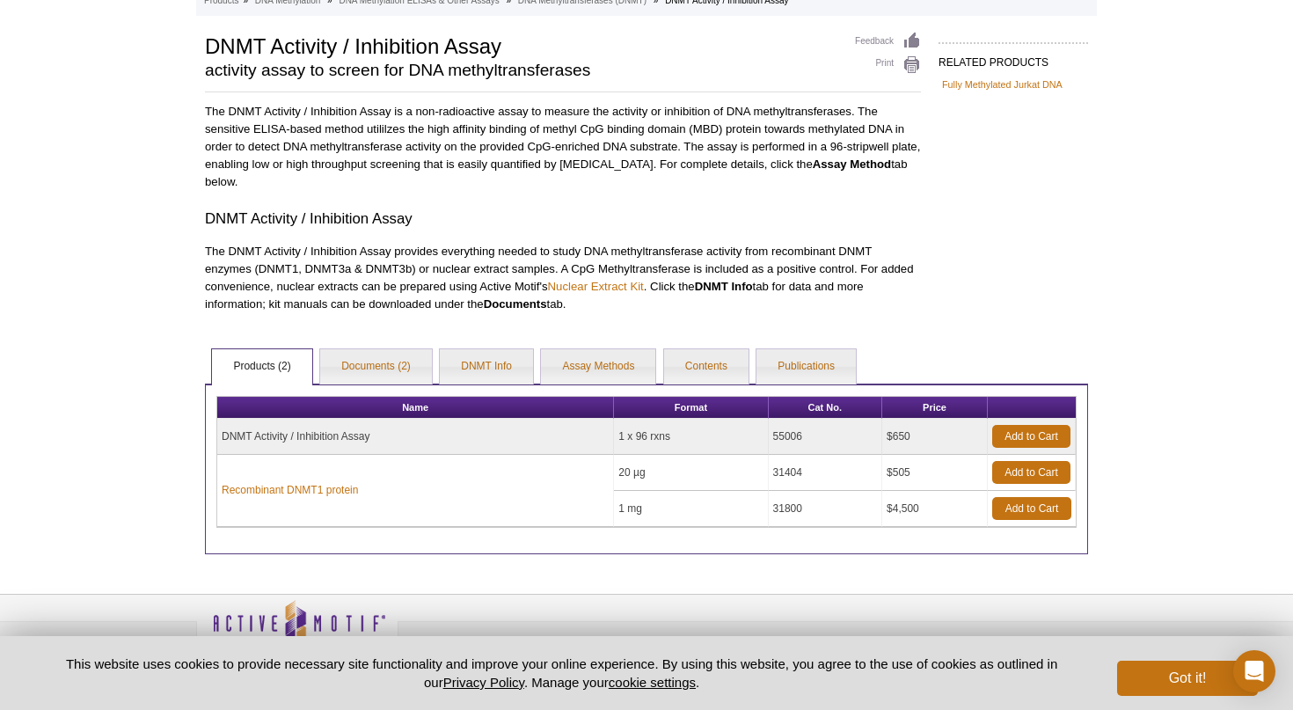
scroll to position [123, 0]
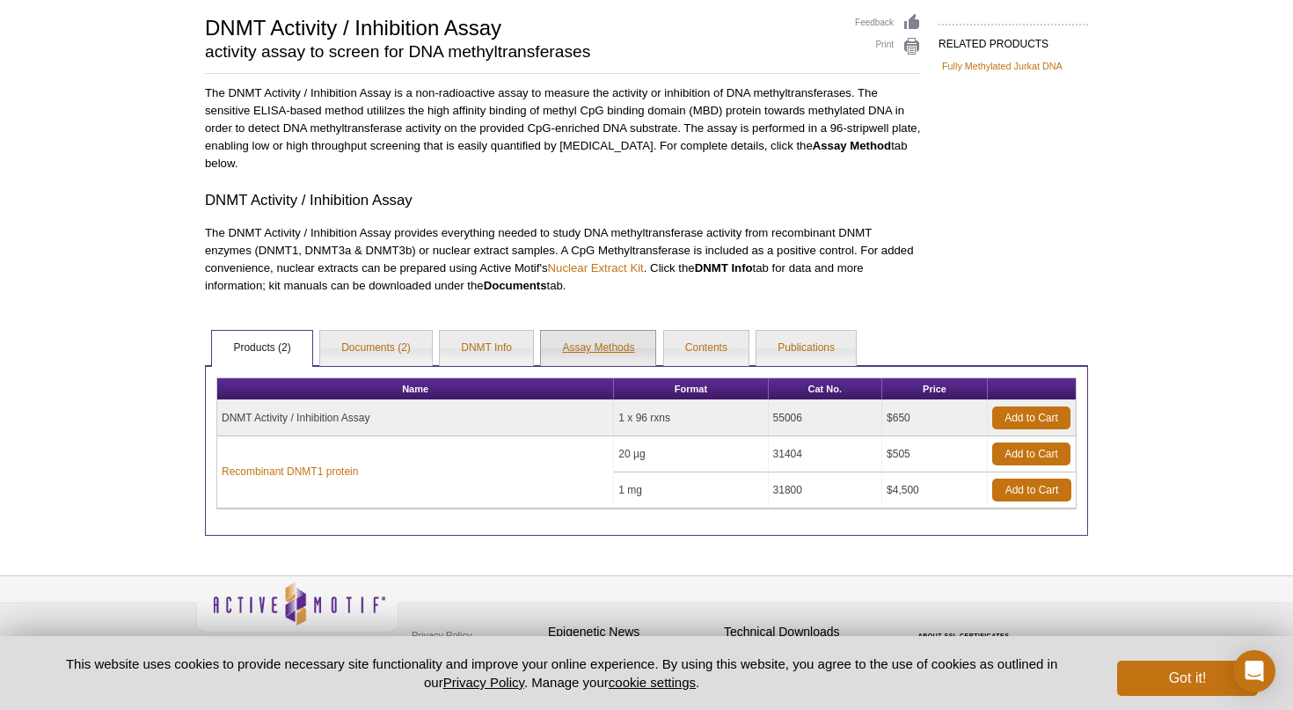
click at [552, 338] on link "Assay Methods" at bounding box center [598, 348] width 114 height 35
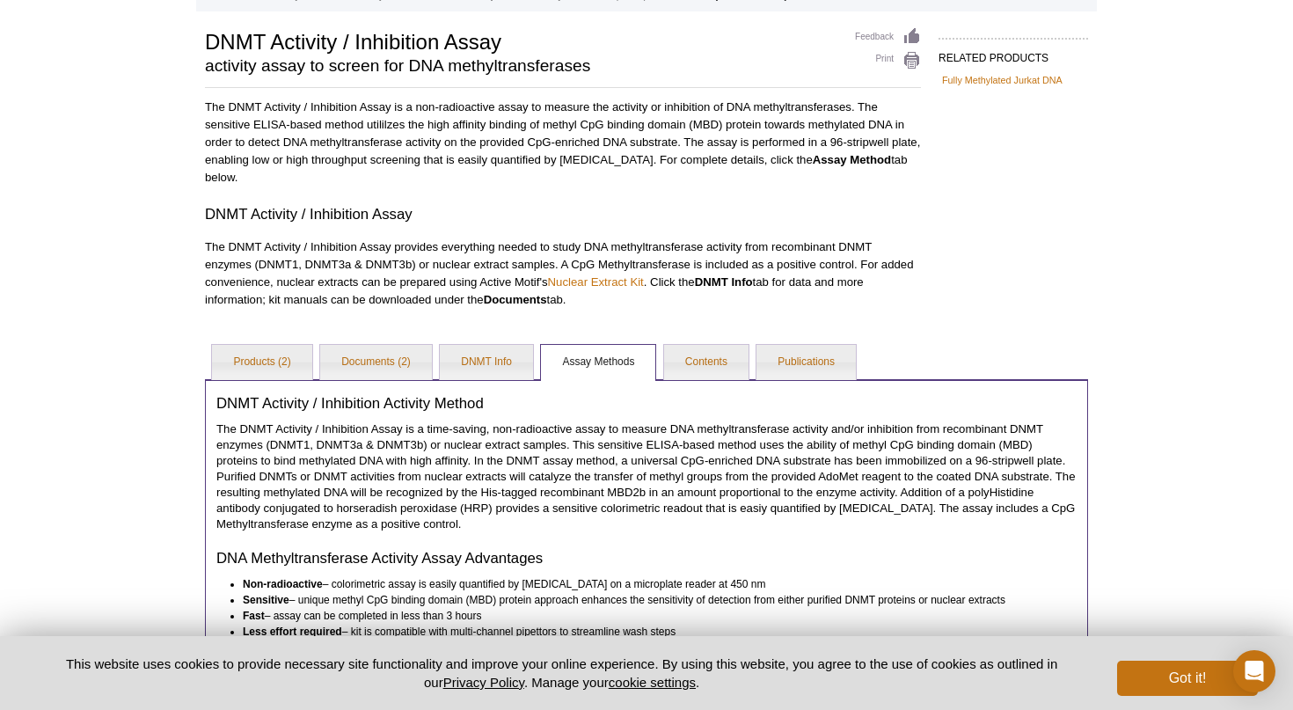
scroll to position [107, 0]
click at [491, 376] on link "DNMT Info" at bounding box center [486, 364] width 93 height 35
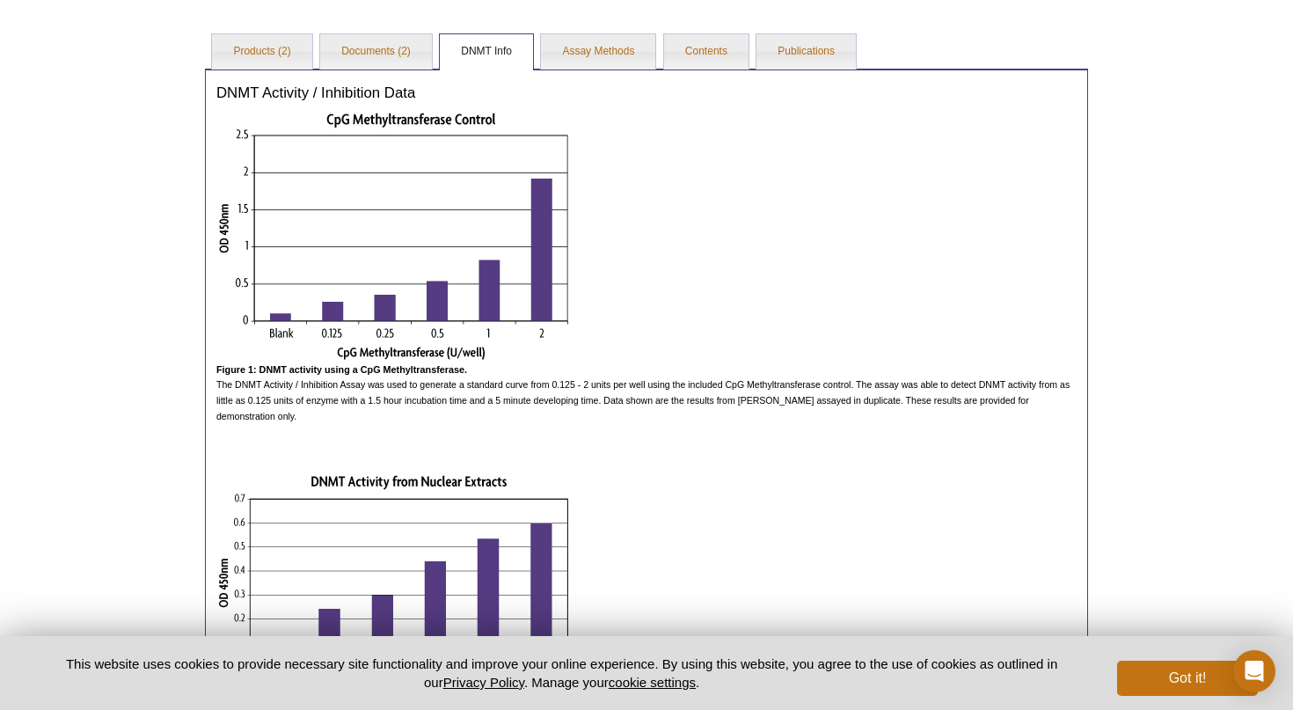
scroll to position [433, 0]
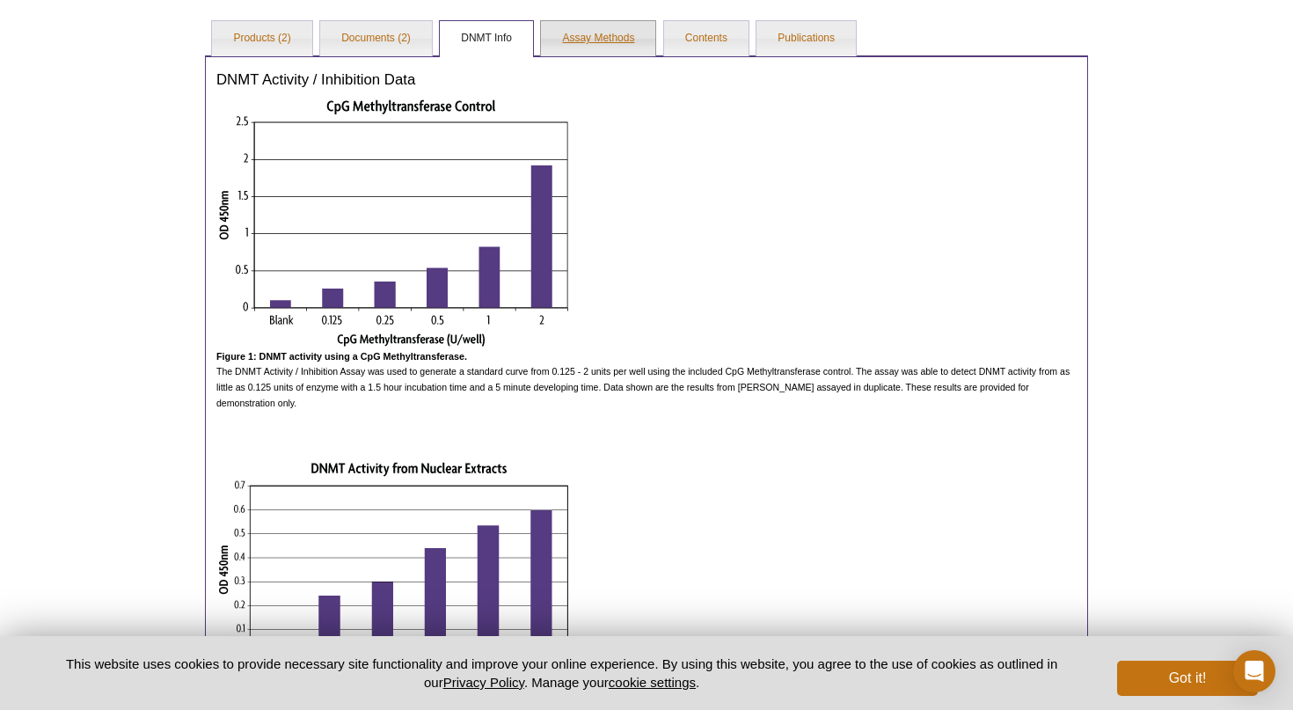
click at [575, 45] on link "Assay Methods" at bounding box center [598, 38] width 114 height 35
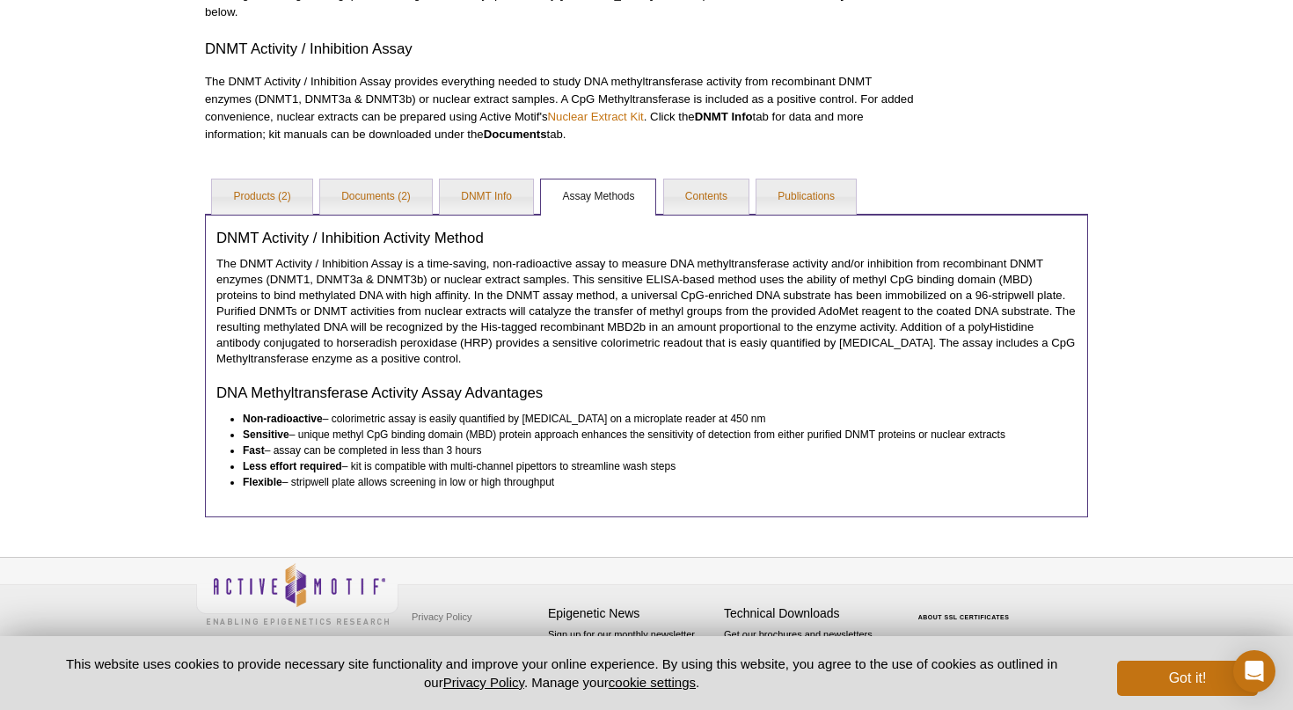
click at [661, 295] on p "The DNMT Activity / Inhibition Assay is a time-saving, non-radioactive assay to…" at bounding box center [646, 311] width 860 height 111
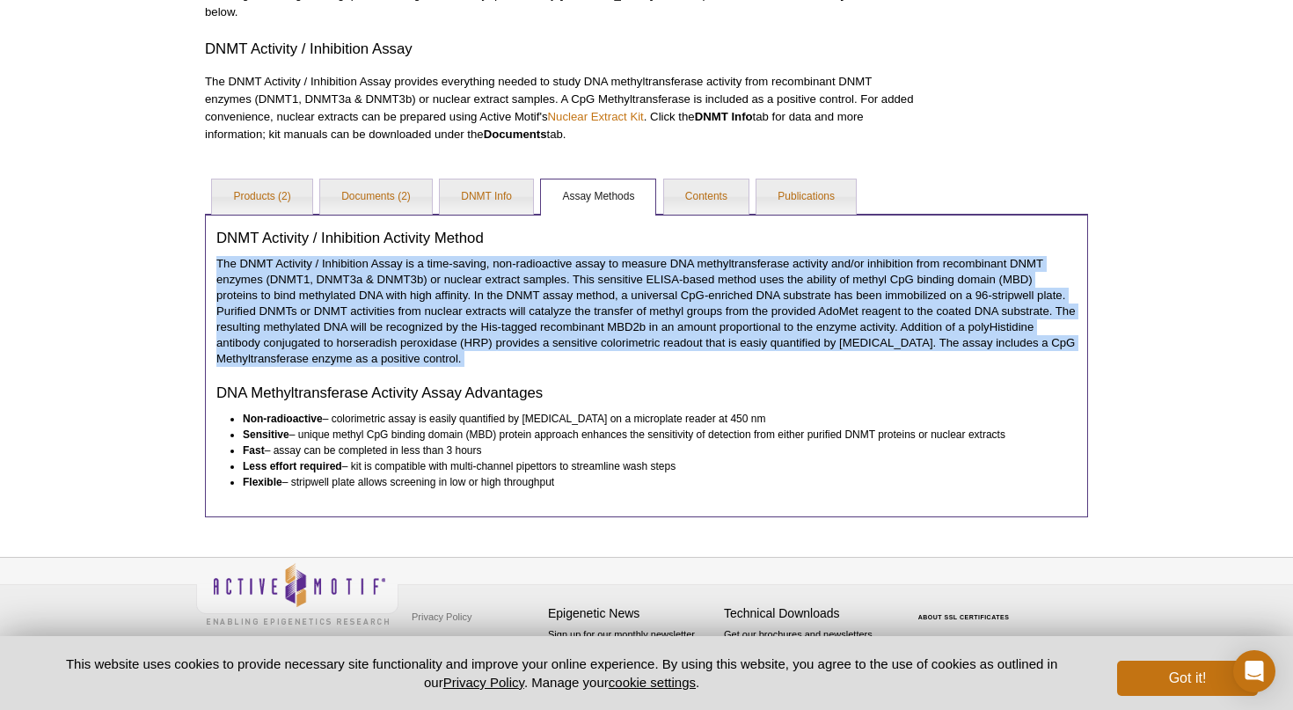
click at [749, 330] on p "The DNMT Activity / Inhibition Assay is a time-saving, non-radioactive assay to…" at bounding box center [646, 311] width 860 height 111
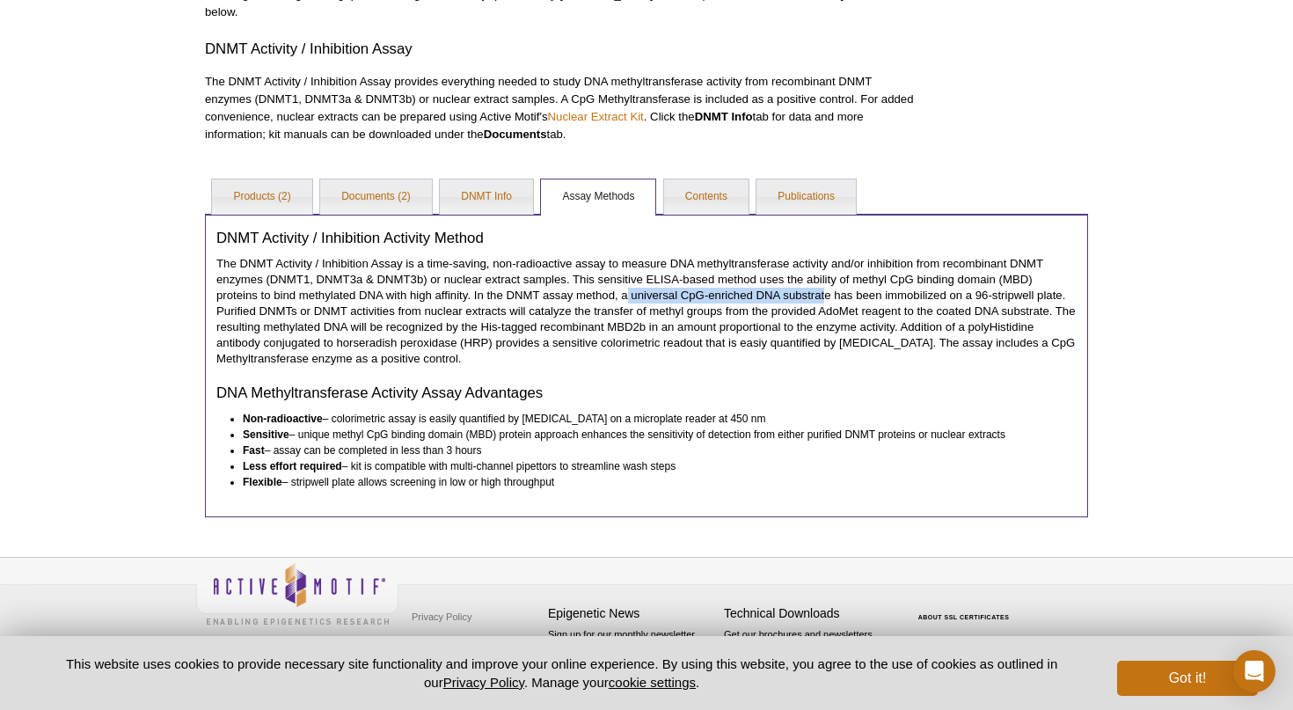
drag, startPoint x: 630, startPoint y: 293, endPoint x: 828, endPoint y: 299, distance: 198.0
click at [828, 299] on p "The DNMT Activity / Inhibition Assay is a time-saving, non-radioactive assay to…" at bounding box center [646, 311] width 860 height 111
click at [699, 317] on p "The DNMT Activity / Inhibition Assay is a time-saving, non-radioactive assay to…" at bounding box center [646, 311] width 860 height 111
drag, startPoint x: 820, startPoint y: 310, endPoint x: 859, endPoint y: 311, distance: 39.6
click at [859, 311] on p "The DNMT Activity / Inhibition Assay is a time-saving, non-radioactive assay to…" at bounding box center [646, 311] width 860 height 111
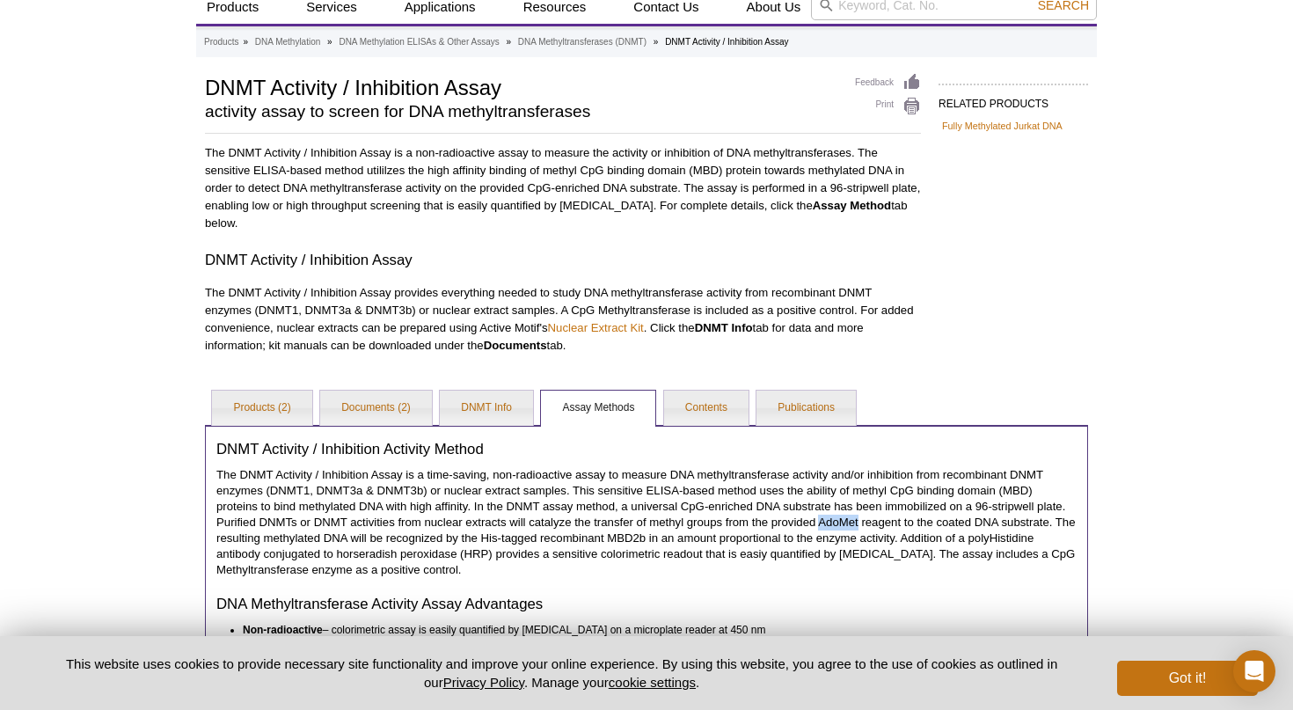
scroll to position [266, 0]
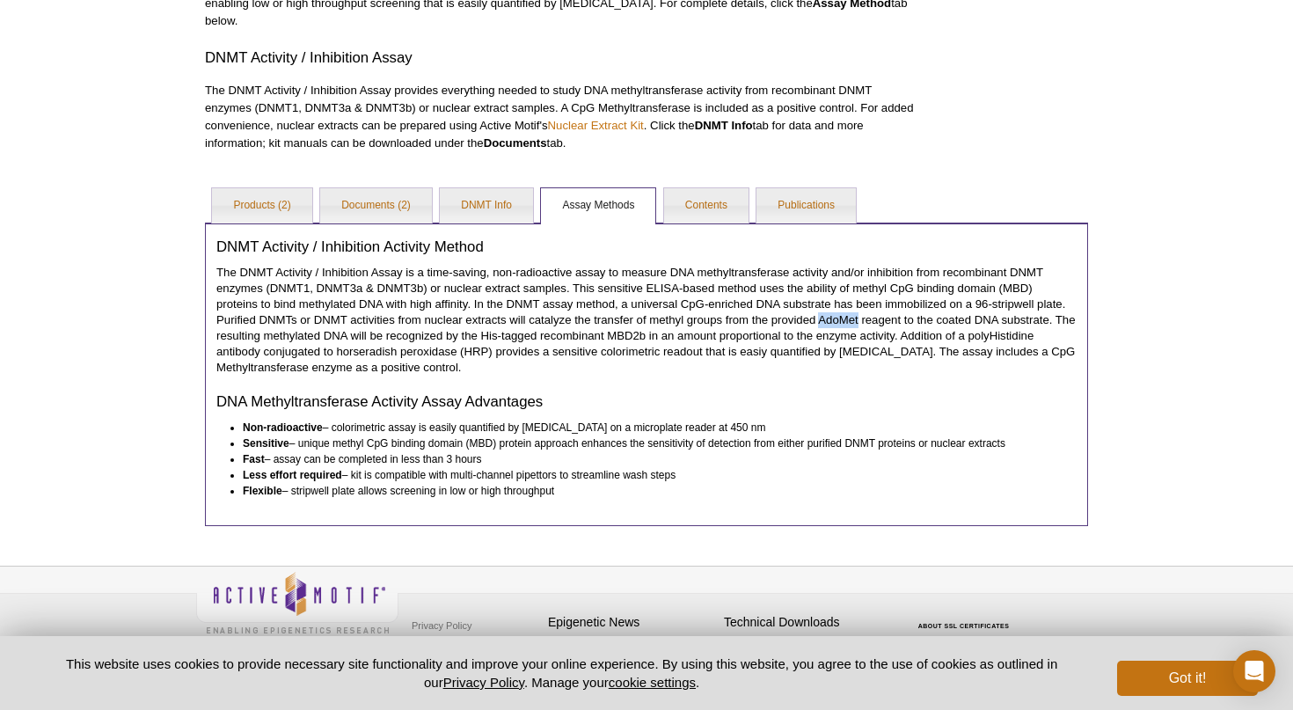
click at [951, 347] on p "The DNMT Activity / Inhibition Assay is a time-saving, non-radioactive assay to…" at bounding box center [646, 320] width 860 height 111
click at [606, 380] on div "DNMT Activity / Inhibition Activity Method DNA Methyltransferase Activity Assay…" at bounding box center [646, 374] width 883 height 303
click at [606, 435] on li "Sensitive – unique methyl CpG binding domain (MBD) protein approach enhances th…" at bounding box center [652, 443] width 818 height 16
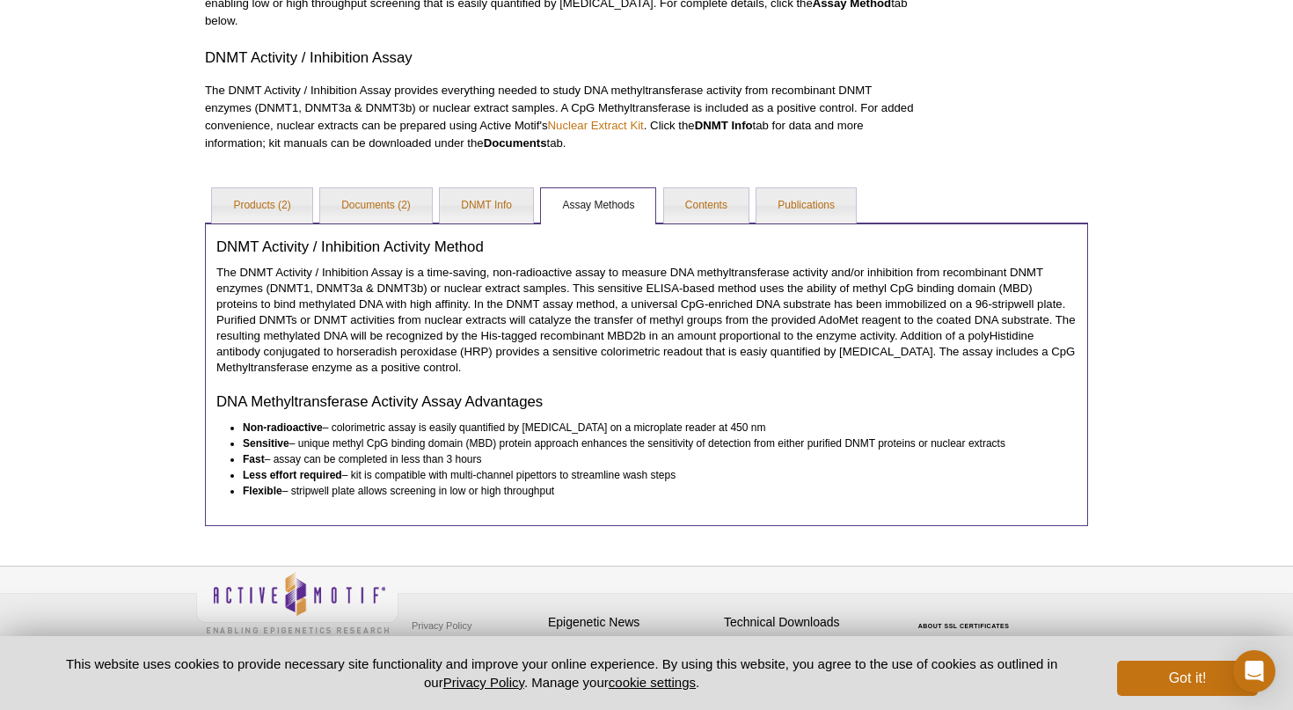
click at [479, 447] on li "Sensitive – unique methyl CpG binding domain (MBD) protein approach enhances th…" at bounding box center [652, 443] width 818 height 16
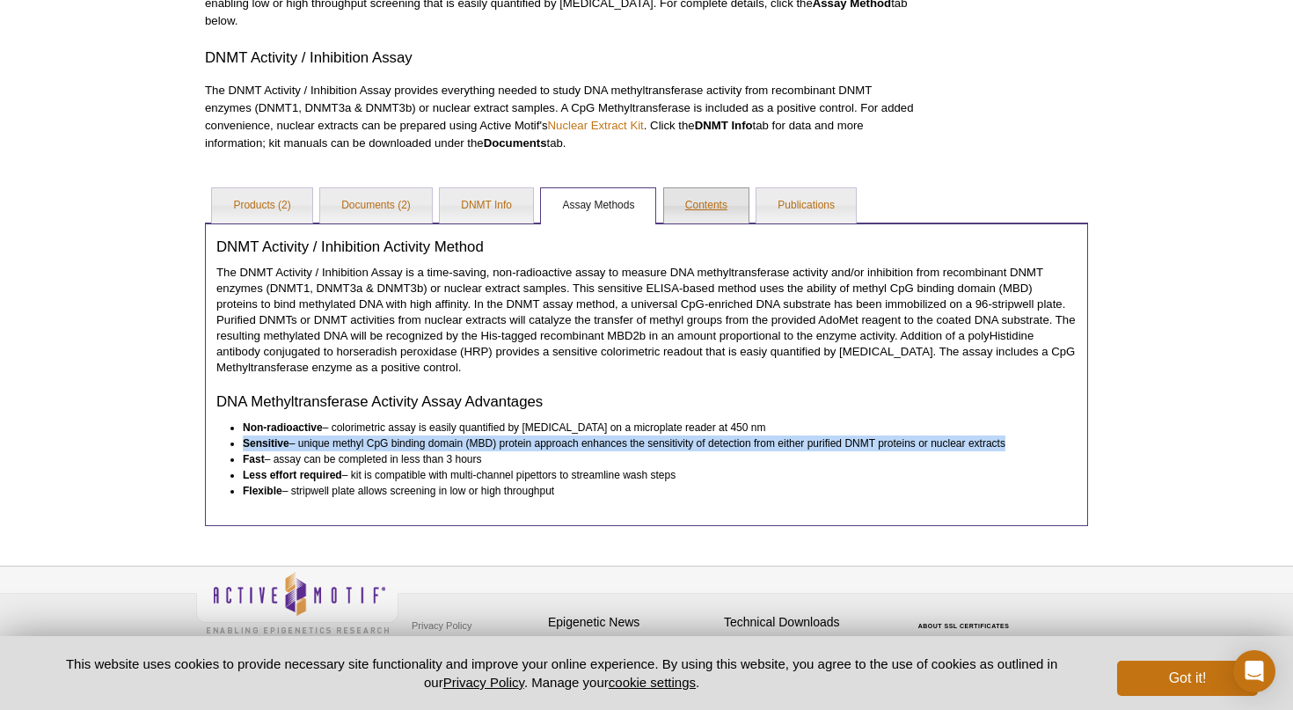
click at [704, 215] on link "Contents" at bounding box center [706, 205] width 84 height 35
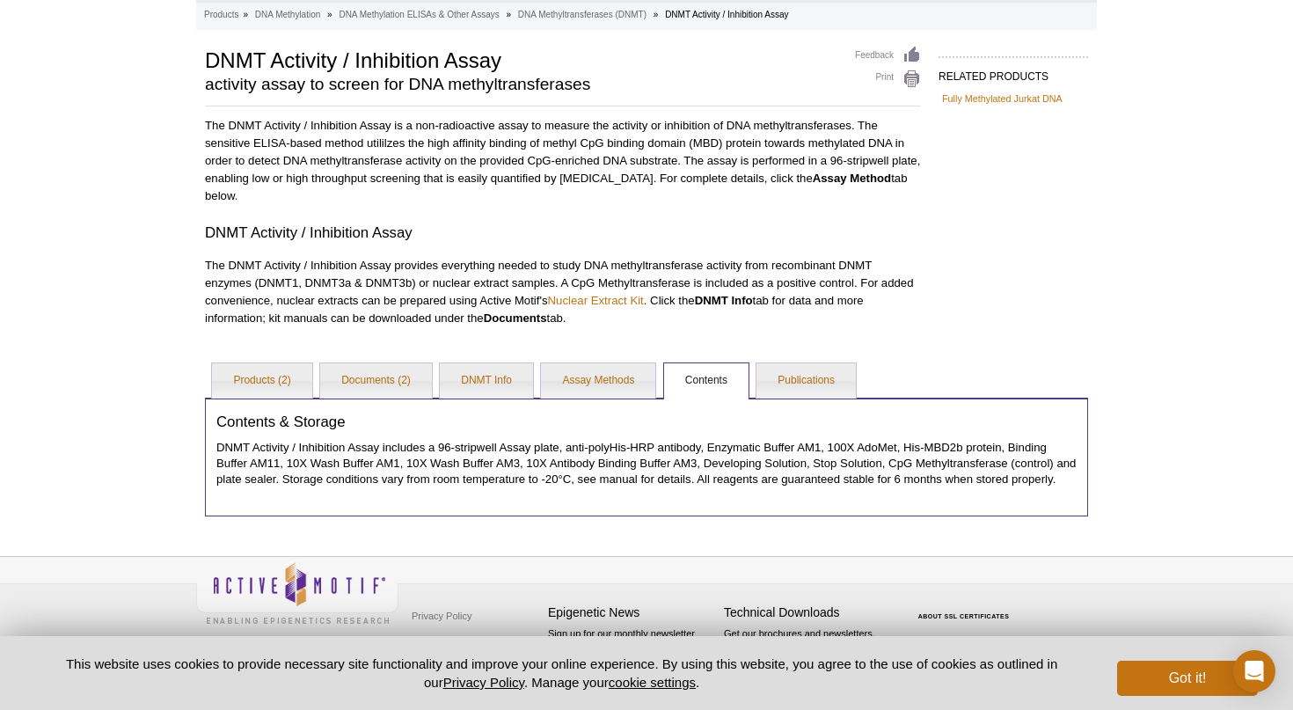
scroll to position [106, 0]
click at [462, 363] on link "DNMT Info" at bounding box center [486, 380] width 93 height 35
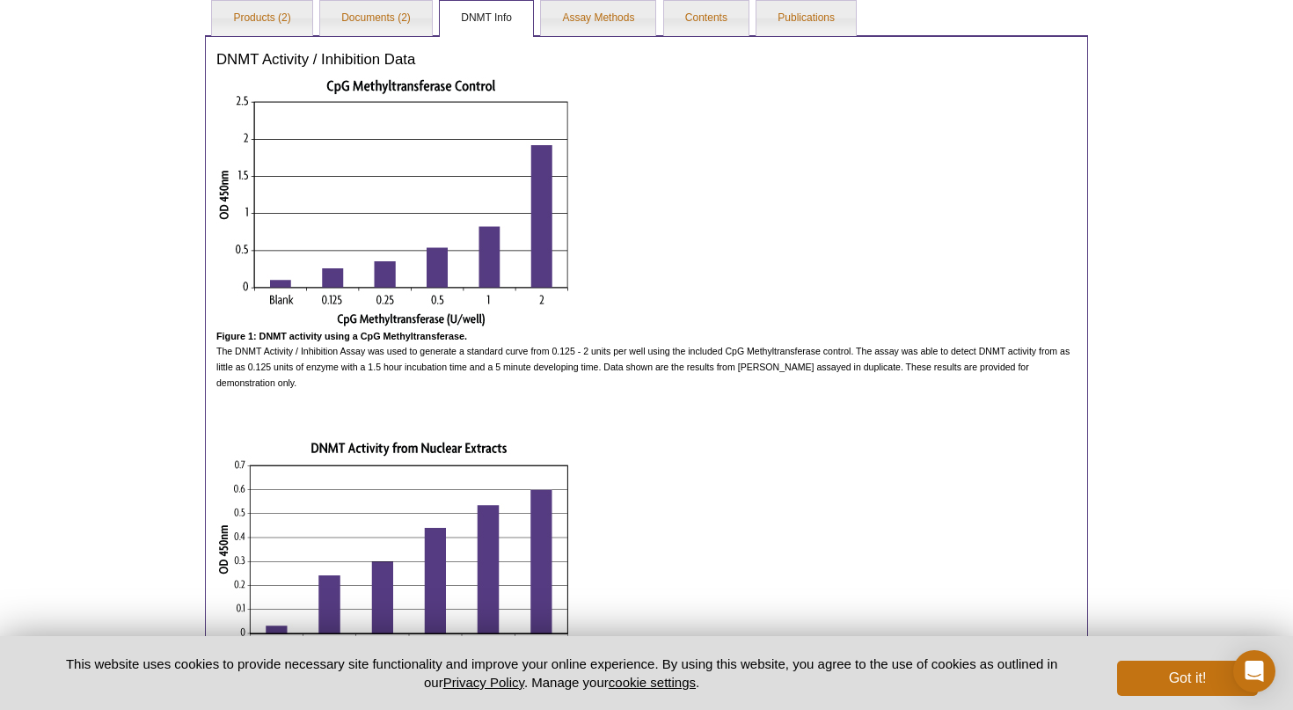
scroll to position [448, 0]
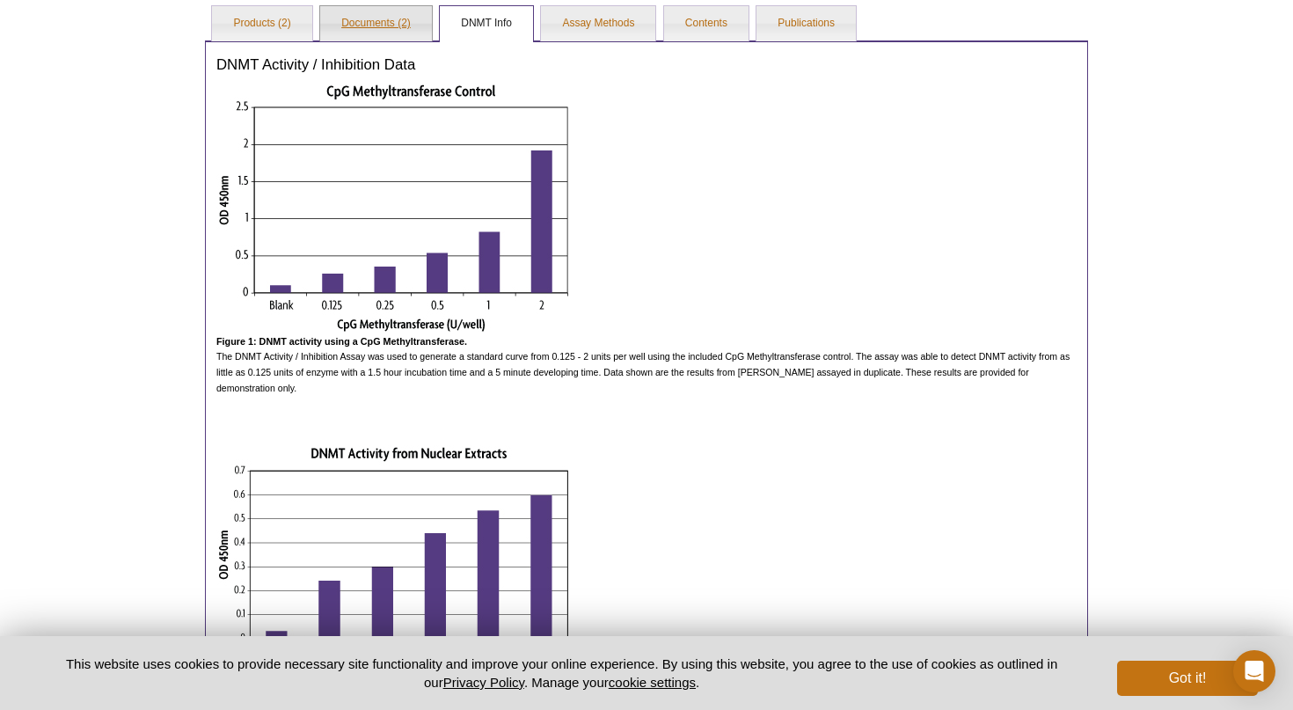
click at [383, 20] on link "Documents (2)" at bounding box center [376, 23] width 112 height 35
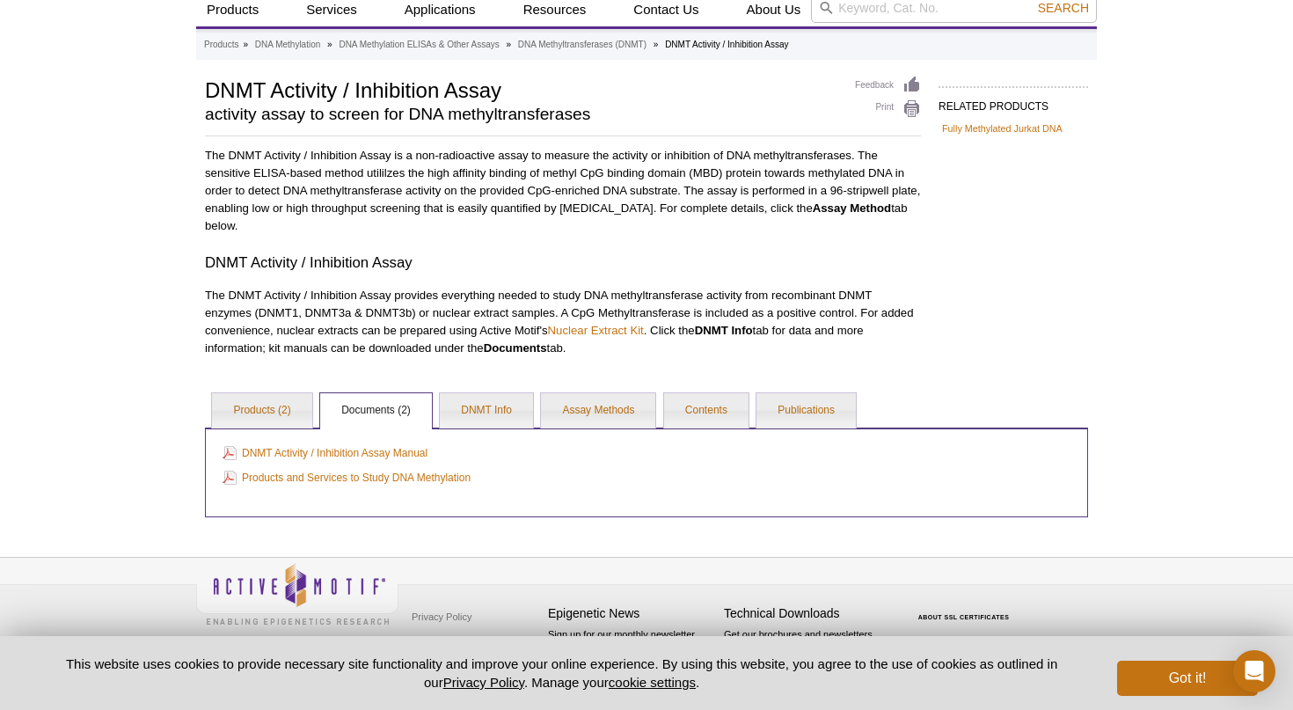
click at [459, 434] on div "DNMT Activity / Inhibition Assay Manual Products and Services to Study DNA Meth…" at bounding box center [646, 472] width 883 height 90
click at [477, 415] on link "DNMT Info" at bounding box center [486, 410] width 93 height 35
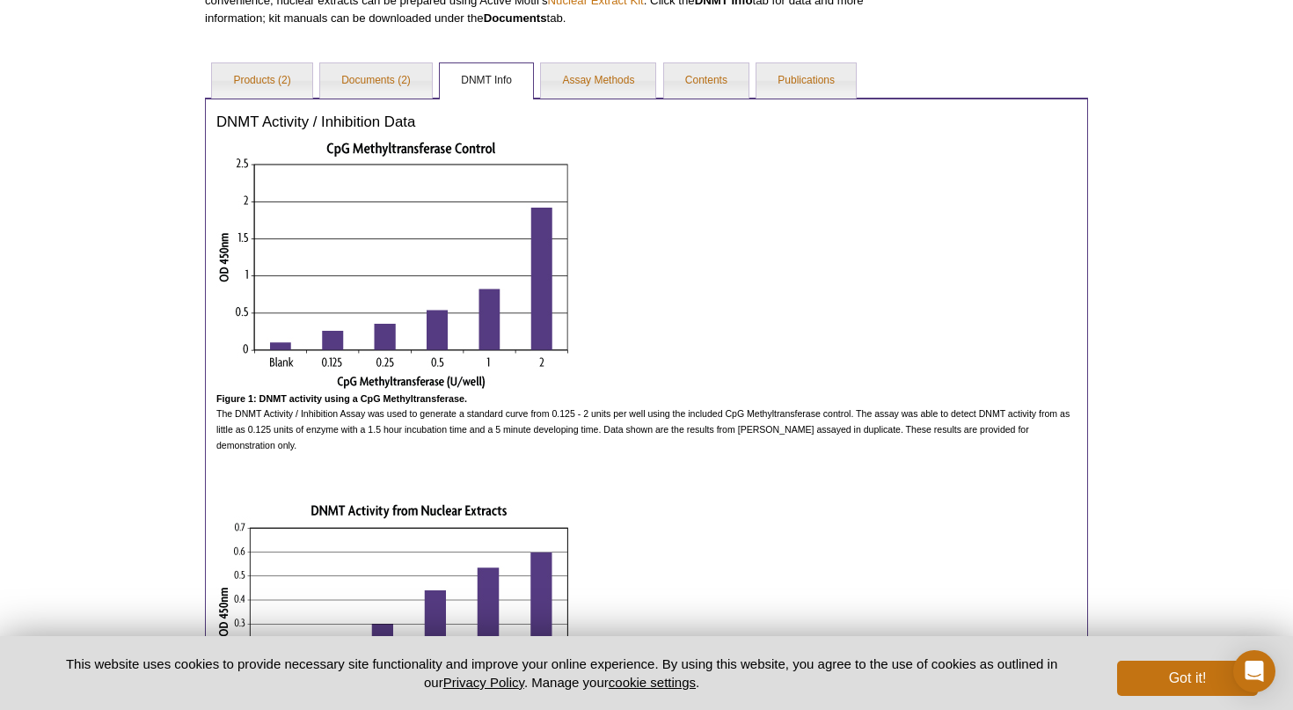
scroll to position [391, 0]
click at [237, 73] on link "Products (2)" at bounding box center [261, 79] width 99 height 35
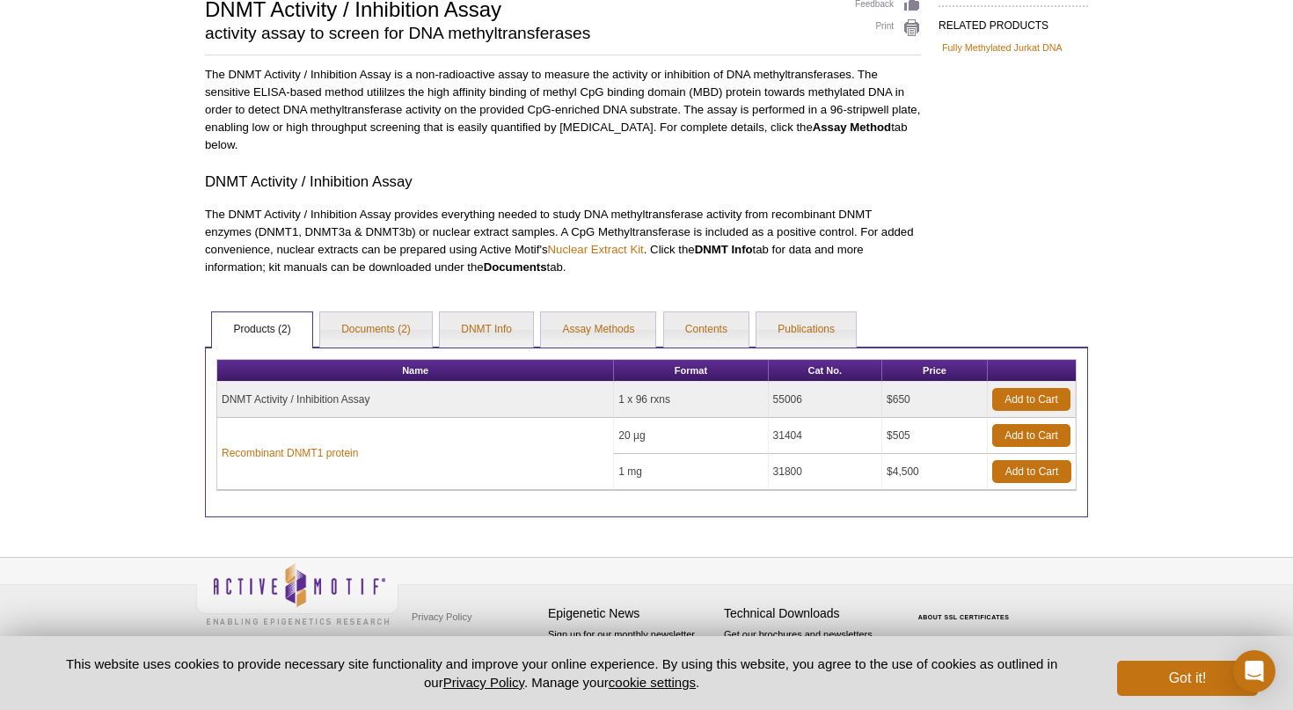
click at [353, 394] on td "DNMT Activity / Inhibition Assay" at bounding box center [415, 400] width 397 height 36
click at [487, 401] on td "DNMT Activity / Inhibition Assay" at bounding box center [415, 400] width 397 height 36
click at [666, 324] on link "Contents" at bounding box center [706, 329] width 84 height 35
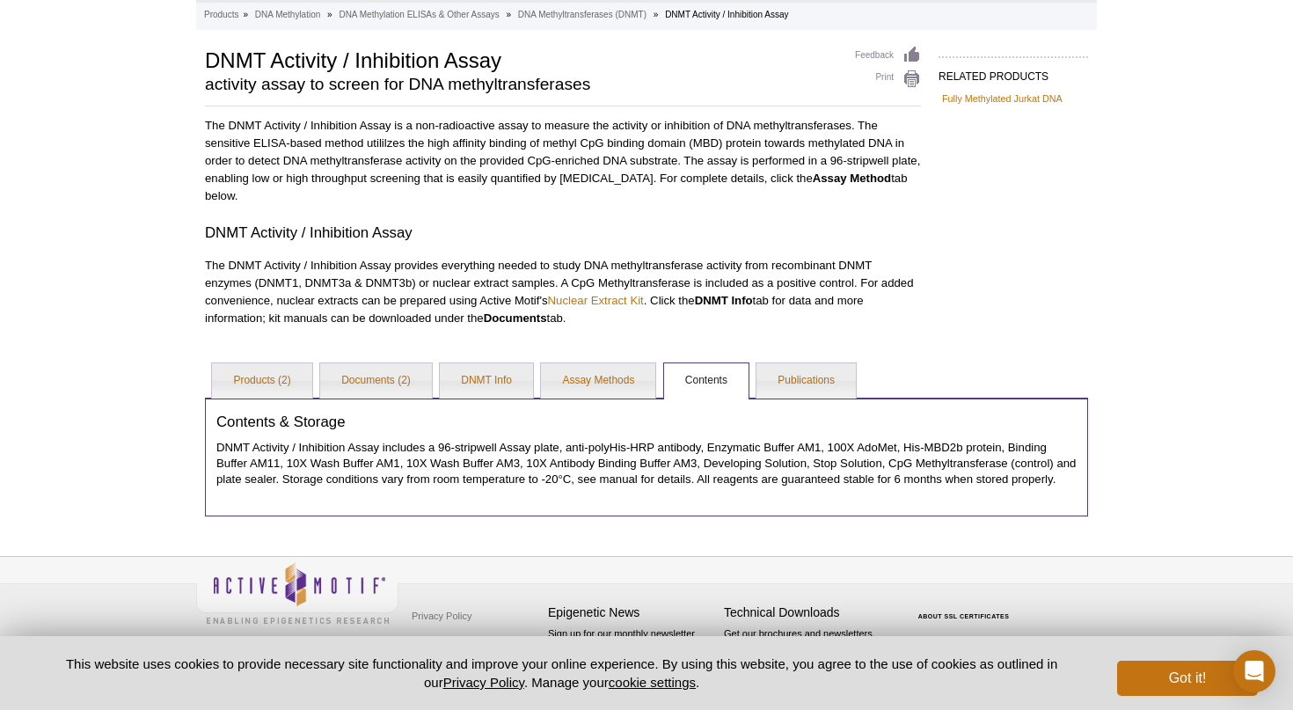
scroll to position [106, 0]
click at [774, 457] on p "DNMT Activity / Inhibition Assay includes a 96-stripwell Assay plate, anti-poly…" at bounding box center [646, 463] width 860 height 47
click at [754, 486] on p "DNMT Activity / Inhibition Assay includes a 96-stripwell Assay plate, anti-poly…" at bounding box center [646, 463] width 860 height 47
click at [376, 374] on link "Documents (2)" at bounding box center [376, 380] width 112 height 35
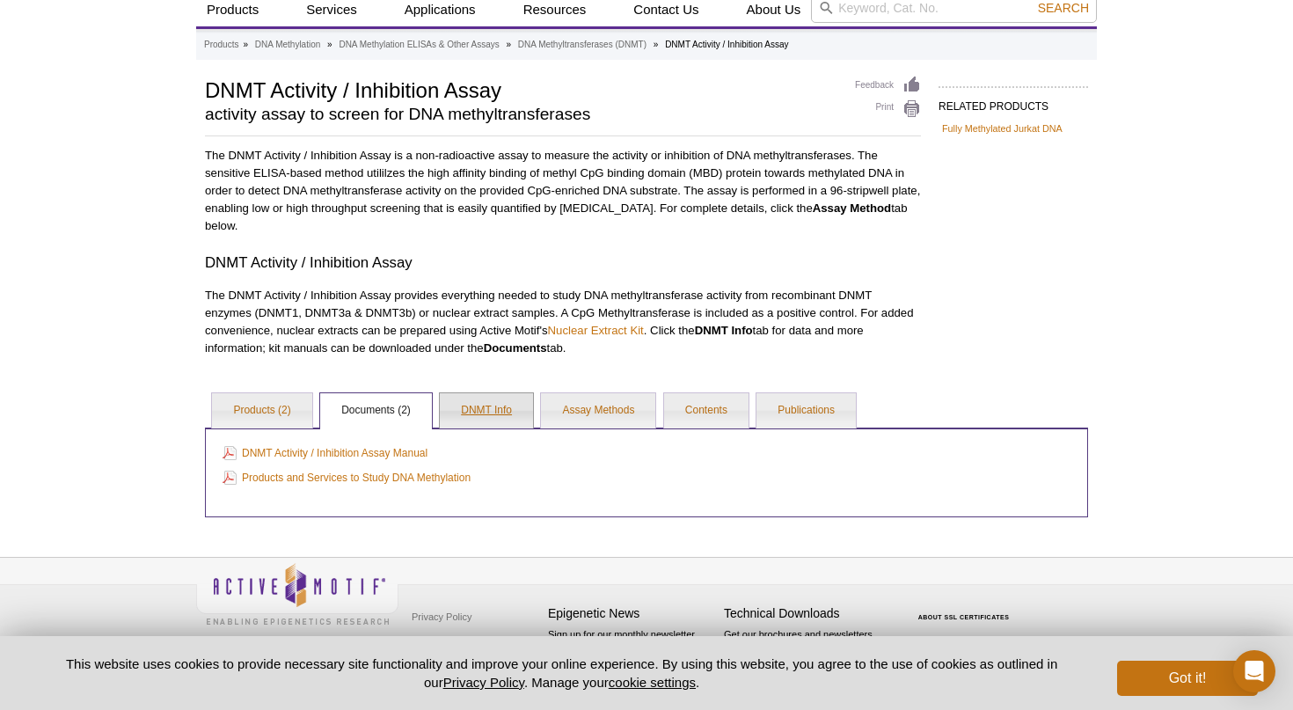
click at [475, 423] on link "DNMT Info" at bounding box center [486, 410] width 93 height 35
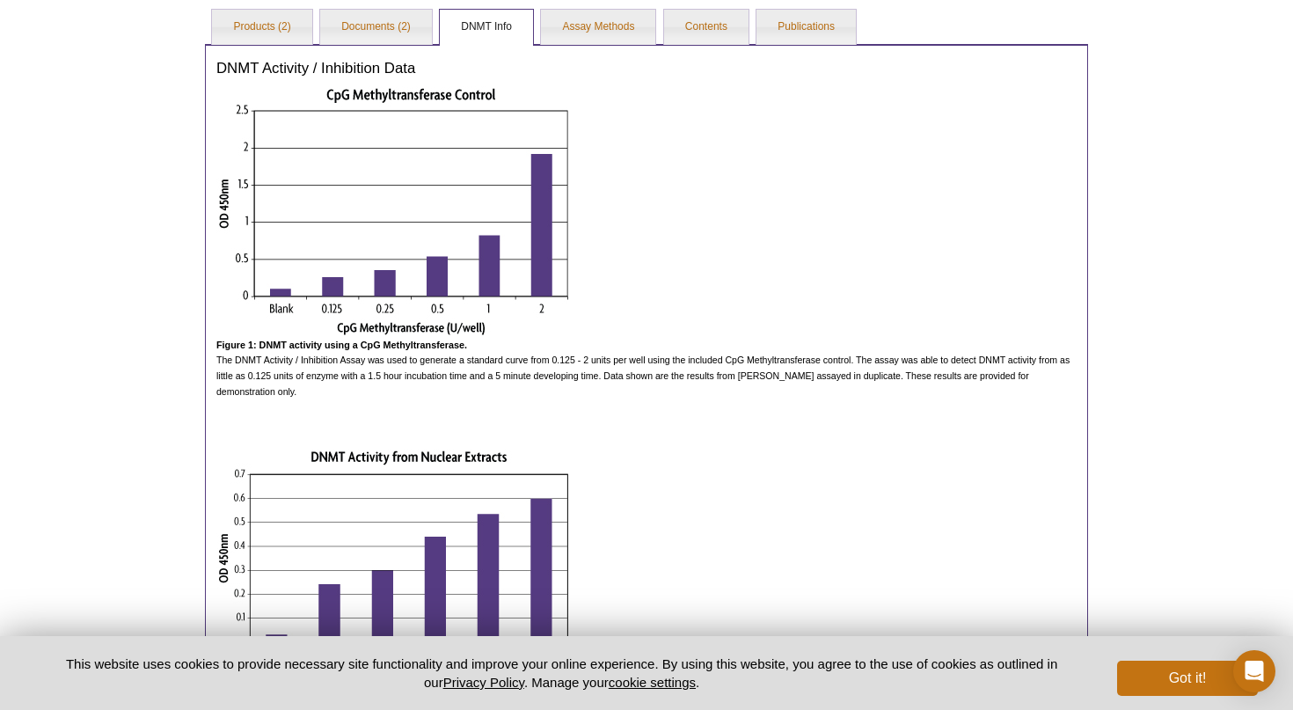
scroll to position [443, 0]
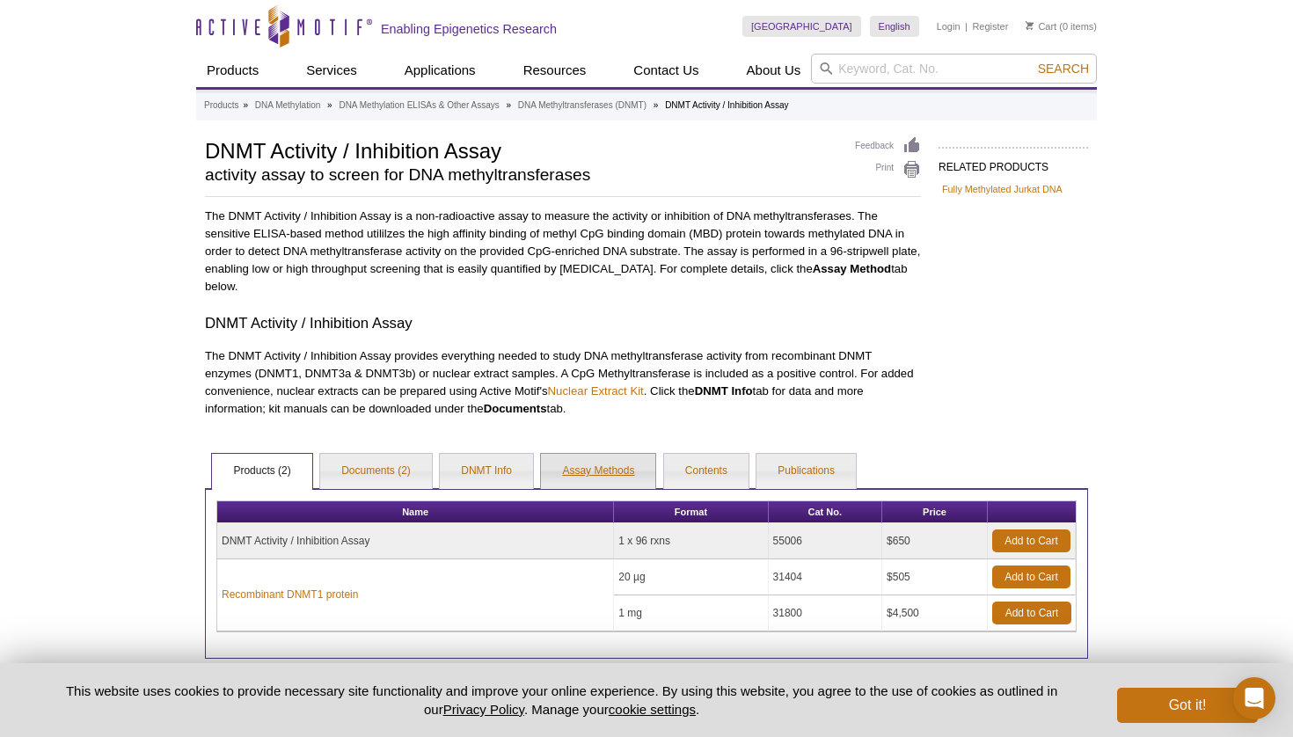
click at [624, 471] on link "Assay Methods" at bounding box center [598, 471] width 114 height 35
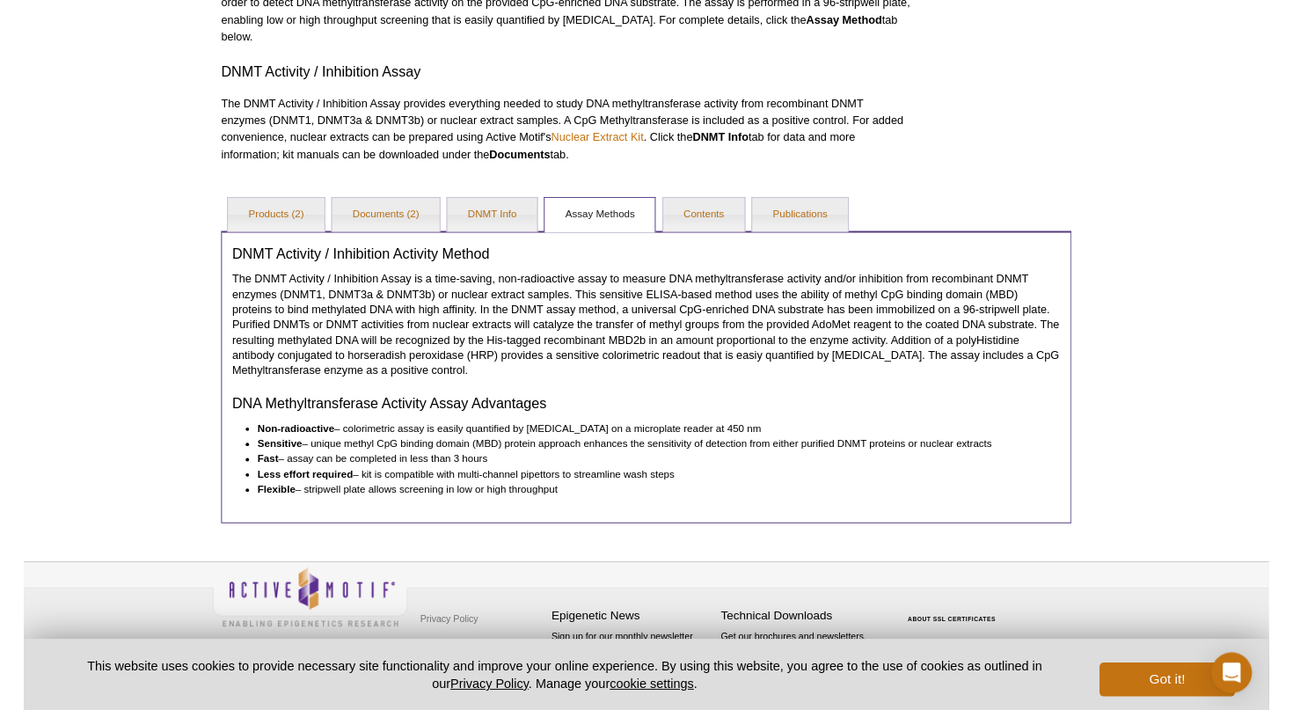
scroll to position [247, 0]
